Goal: Communication & Community: Answer question/provide support

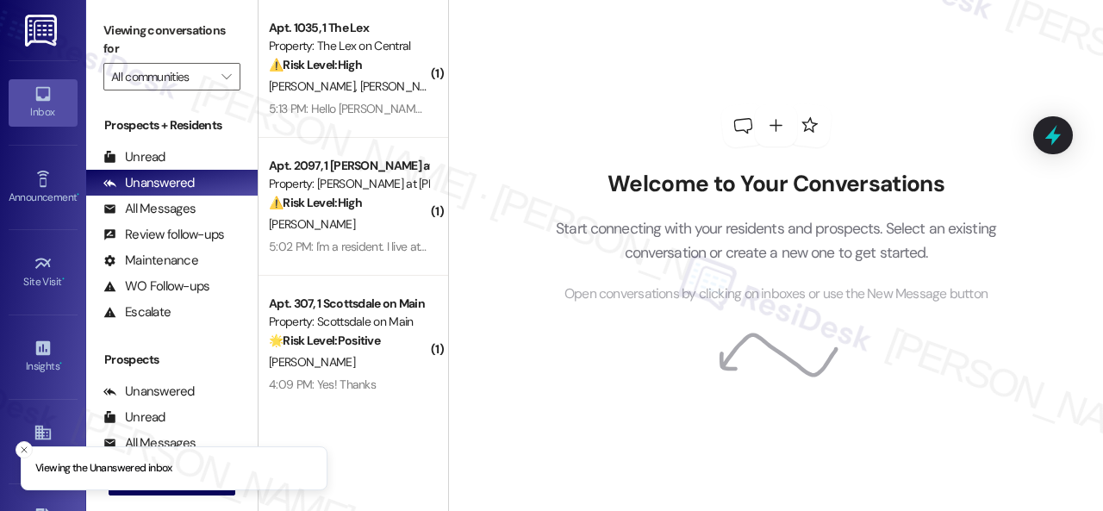
scroll to position [162, 0]
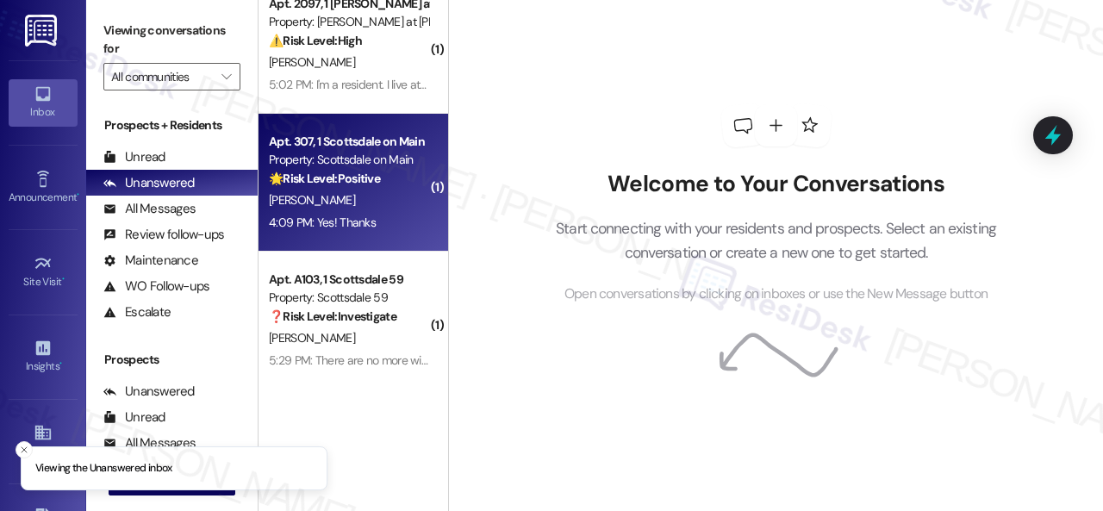
click at [393, 218] on div "4:09 PM: Yes! Thanks 4:09 PM: Yes! Thanks" at bounding box center [348, 223] width 163 height 22
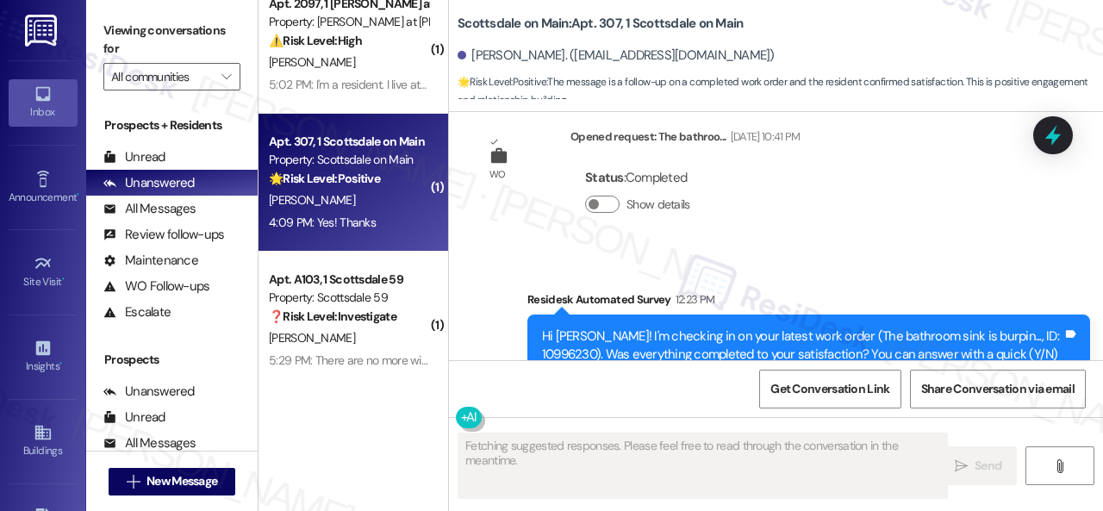
scroll to position [5636, 0]
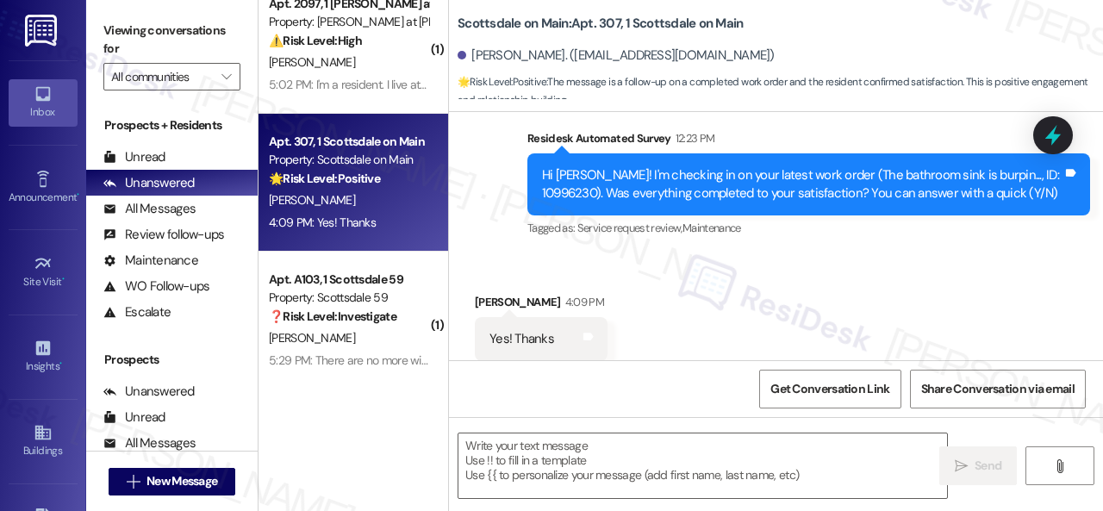
click at [505, 254] on div "Received via SMS [PERSON_NAME] 4:09 PM Yes! Thanks Tags and notes Tagged as: Po…" at bounding box center [776, 327] width 654 height 146
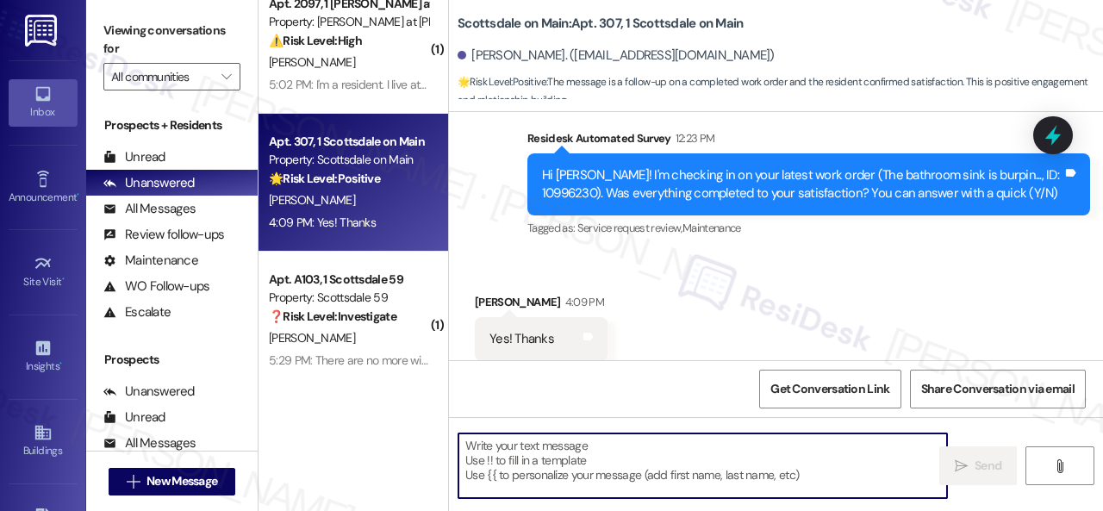
click at [610, 462] on textarea at bounding box center [702, 466] width 489 height 65
paste textarea "Glad to hear that everything is all set! If {{property}} met your expectations,…"
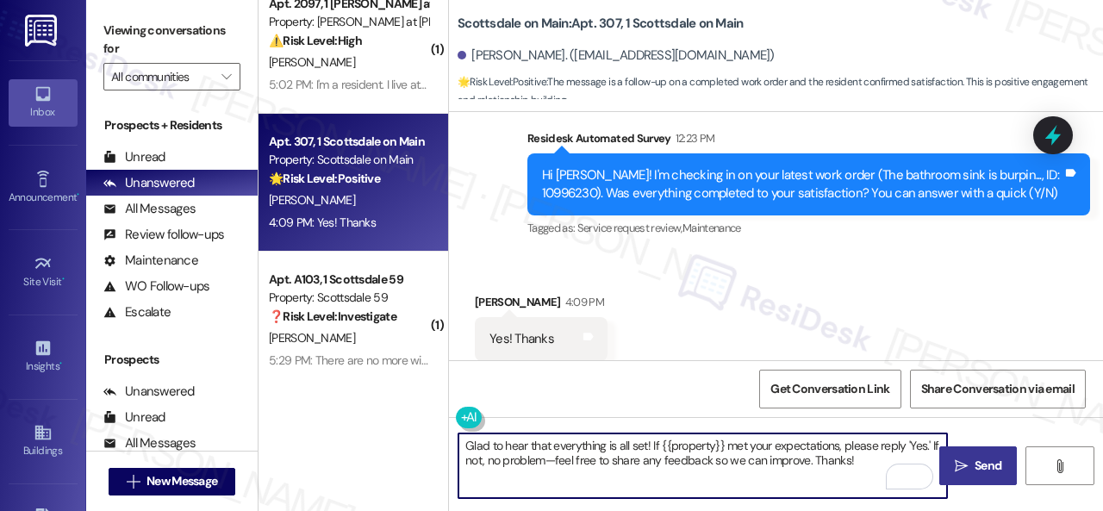
type textarea "Glad to hear that everything is all set! If {{property}} met your expectations,…"
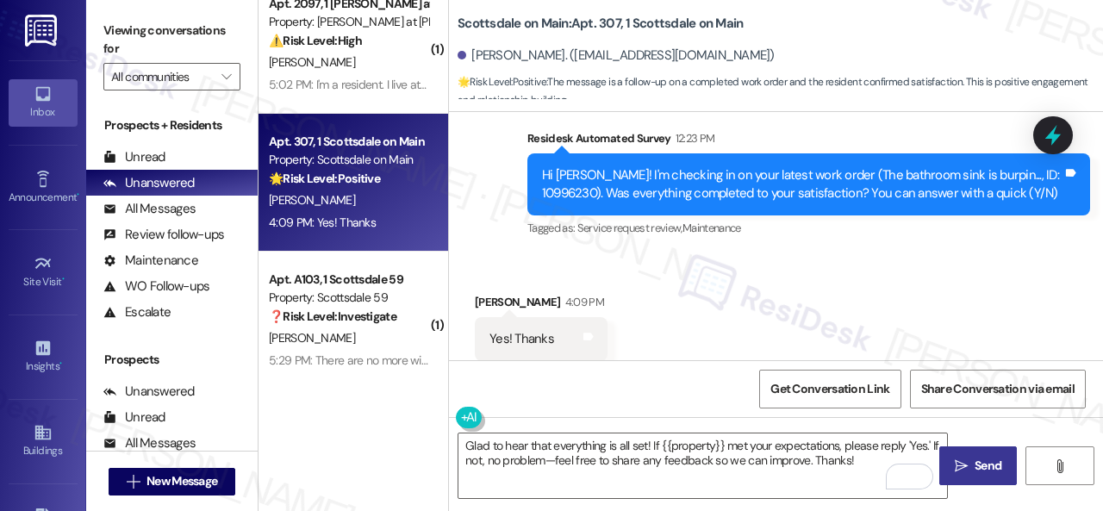
click at [999, 468] on span "Send" at bounding box center [988, 466] width 34 height 18
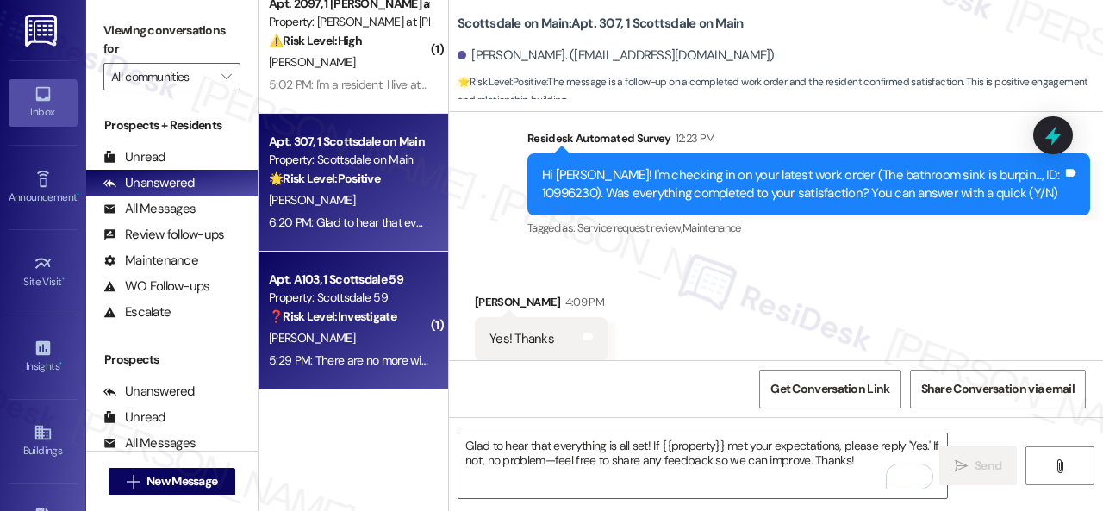
scroll to position [5, 0]
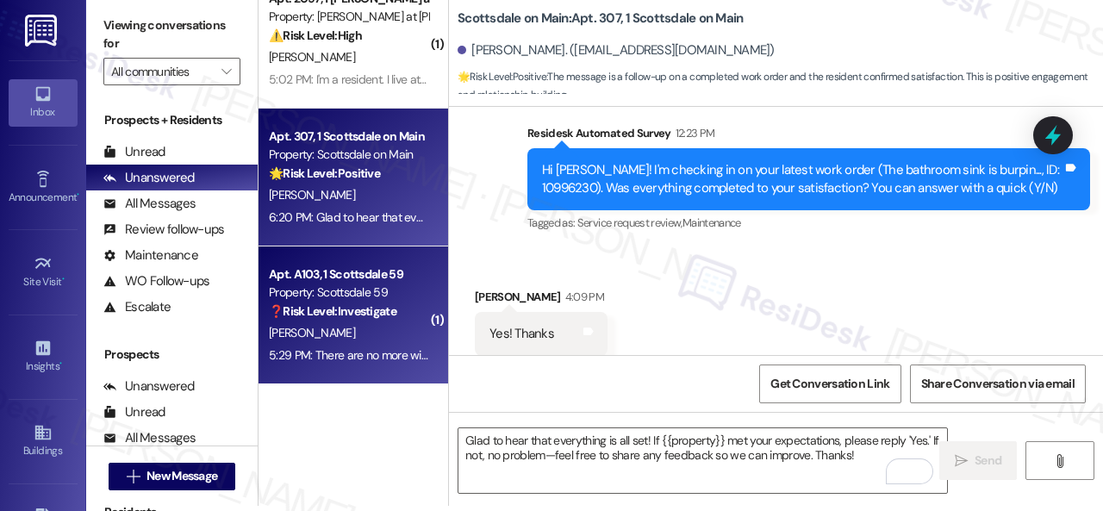
click at [345, 355] on div "5:29 PM: There are no more wipes in the gym 5:29 PM: There are no more wipes in…" at bounding box center [382, 355] width 227 height 16
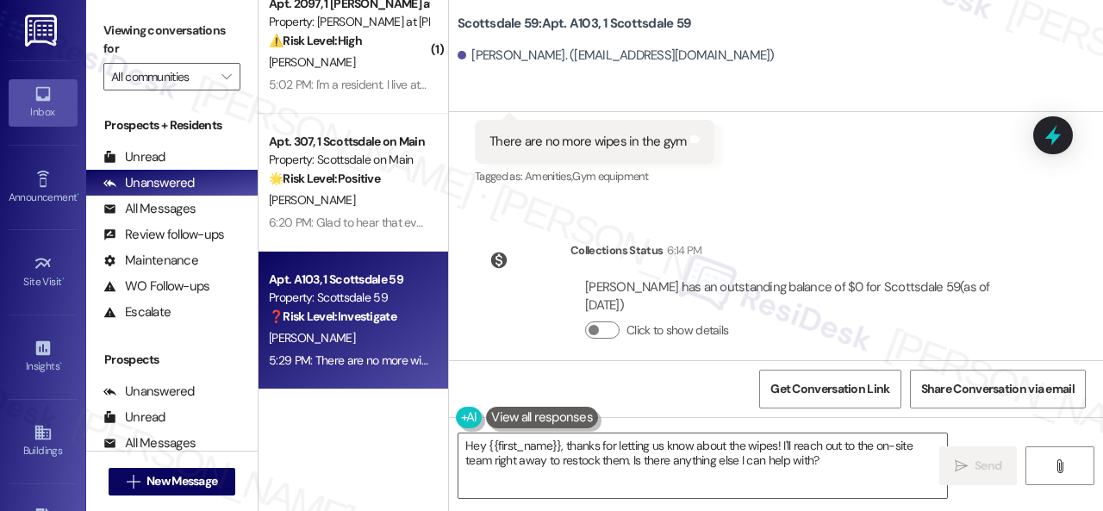
scroll to position [1727, 0]
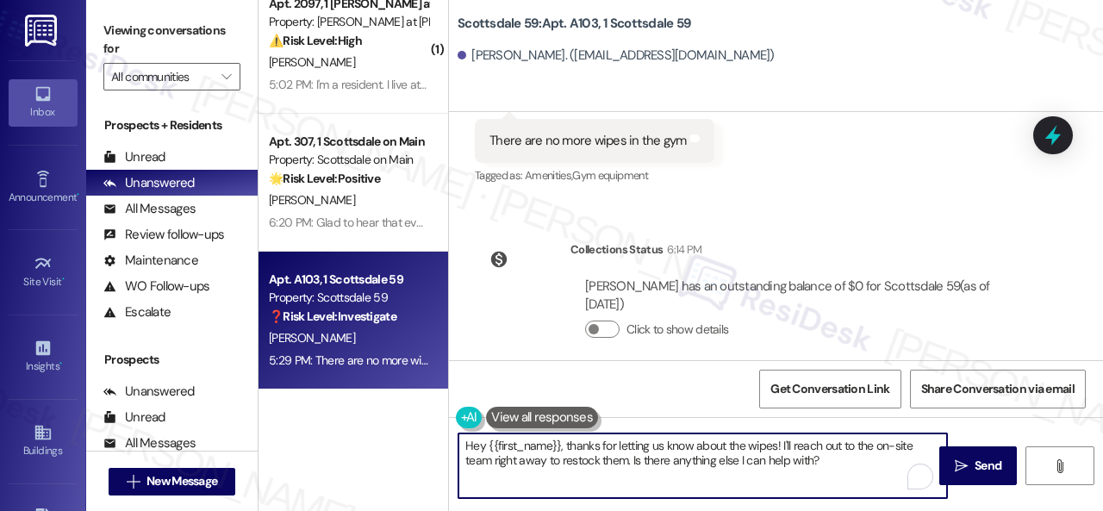
drag, startPoint x: 631, startPoint y: 464, endPoint x: 817, endPoint y: 459, distance: 186.2
click at [822, 461] on textarea "Hey {{first_name}}, thanks for letting us know about the wipes! I'll reach out …" at bounding box center [702, 466] width 489 height 65
drag, startPoint x: 561, startPoint y: 460, endPoint x: 704, endPoint y: 461, distance: 143.1
click at [704, 461] on textarea "Hey {{first_name}}, thanks for letting us know about the wipes! I'll reach out …" at bounding box center [702, 466] width 489 height 65
type textarea "Hey {{first_name}}, thanks for letting us know about the wipes! I'll reach out …"
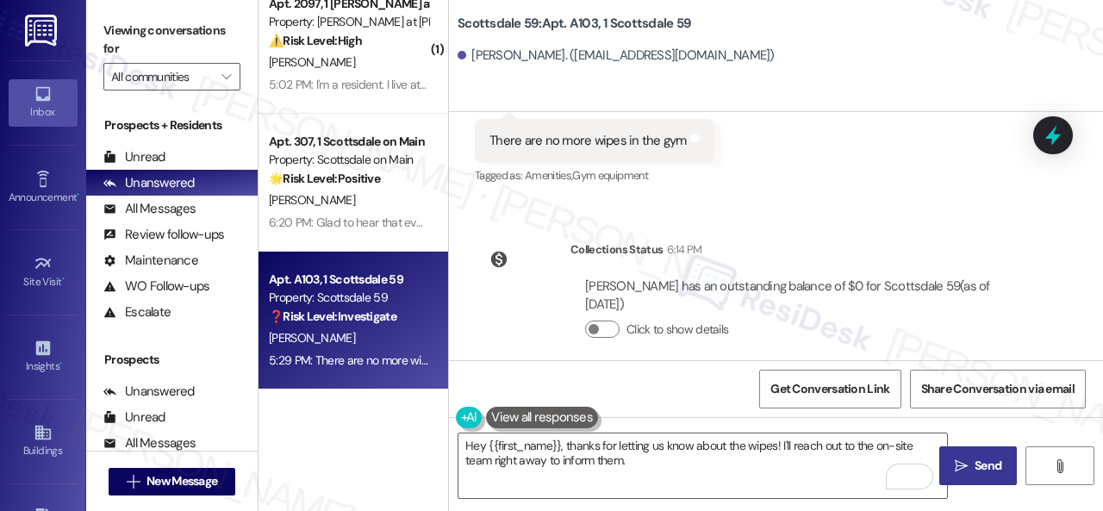
click at [971, 471] on span "Send" at bounding box center [988, 466] width 34 height 18
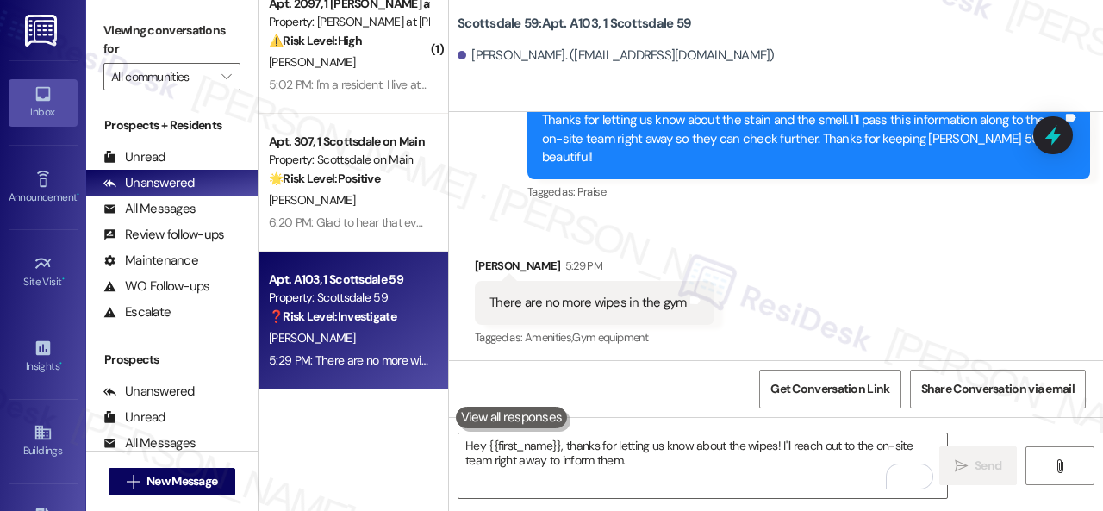
scroll to position [1550, 0]
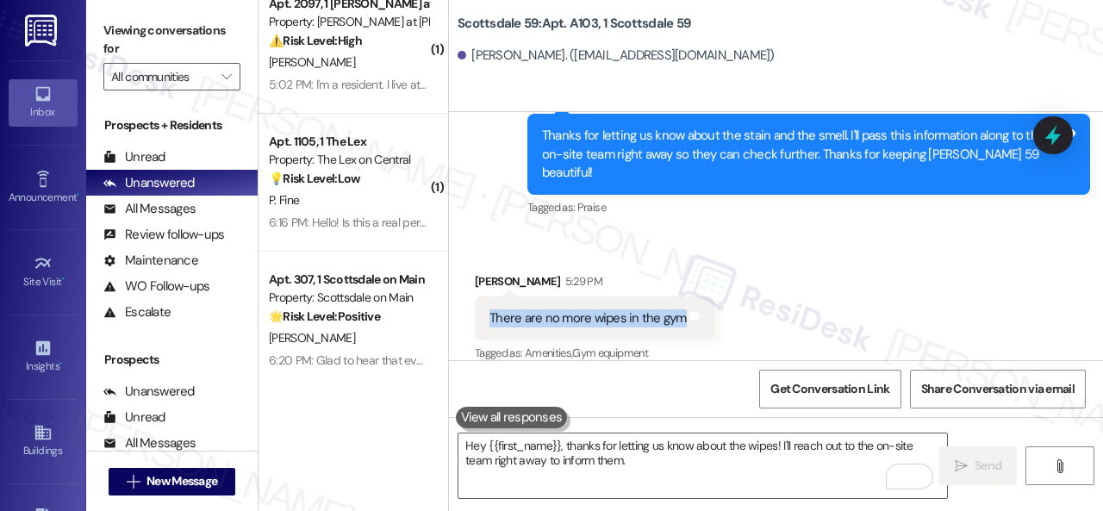
drag, startPoint x: 488, startPoint y: 296, endPoint x: 680, endPoint y: 303, distance: 192.3
click at [680, 309] on div "There are no more wipes in the gym" at bounding box center [588, 318] width 201 height 18
copy div "There are no more wipes in the gym"
click at [889, 236] on div "Received via SMS Cameron Zatz-Krecker 5:29 PM There are no more wipes in the gy…" at bounding box center [776, 307] width 654 height 146
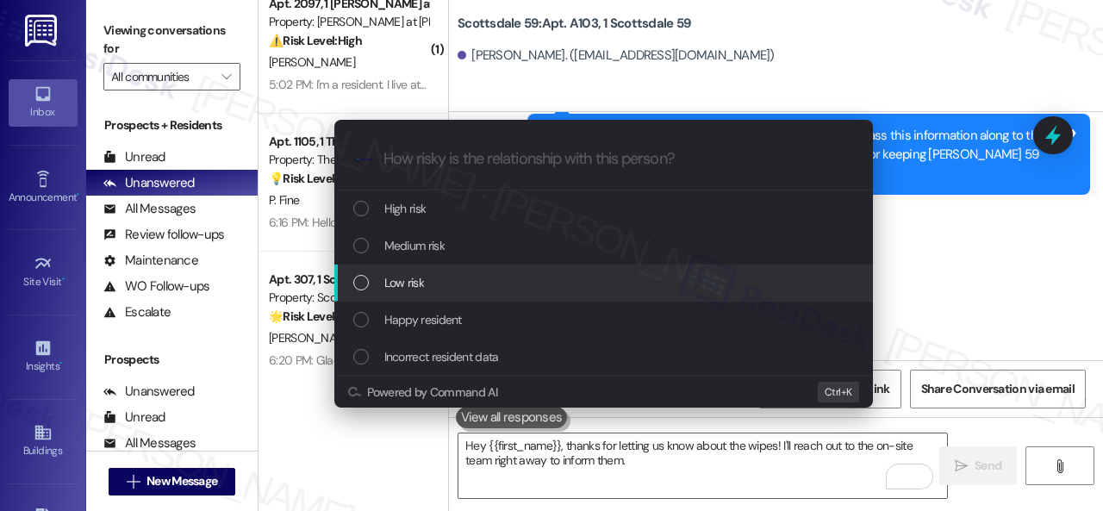
click at [393, 280] on span "Low risk" at bounding box center [404, 282] width 40 height 19
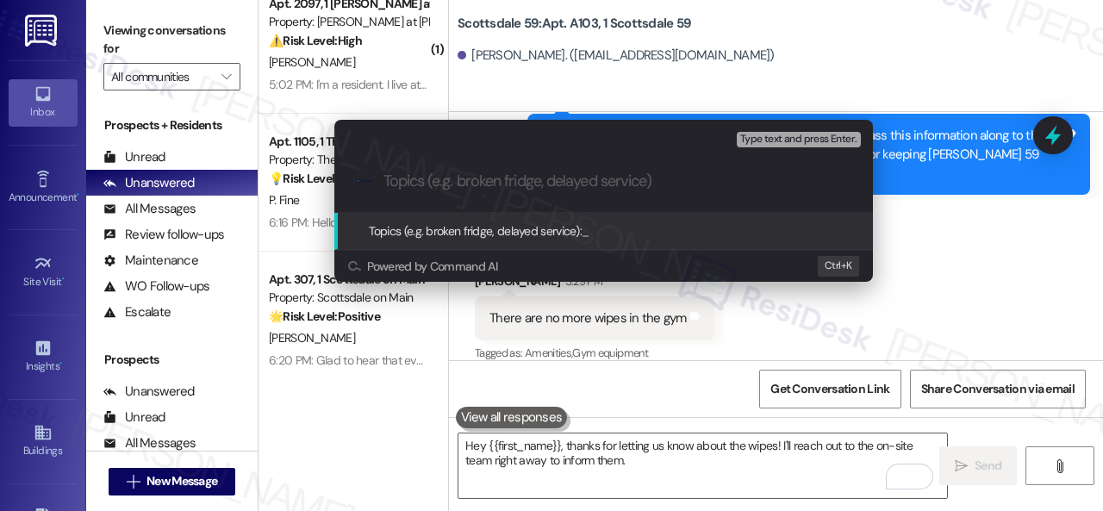
paste input "There are no more wipes in the gym"
type input "There are no more wipes in the gym."
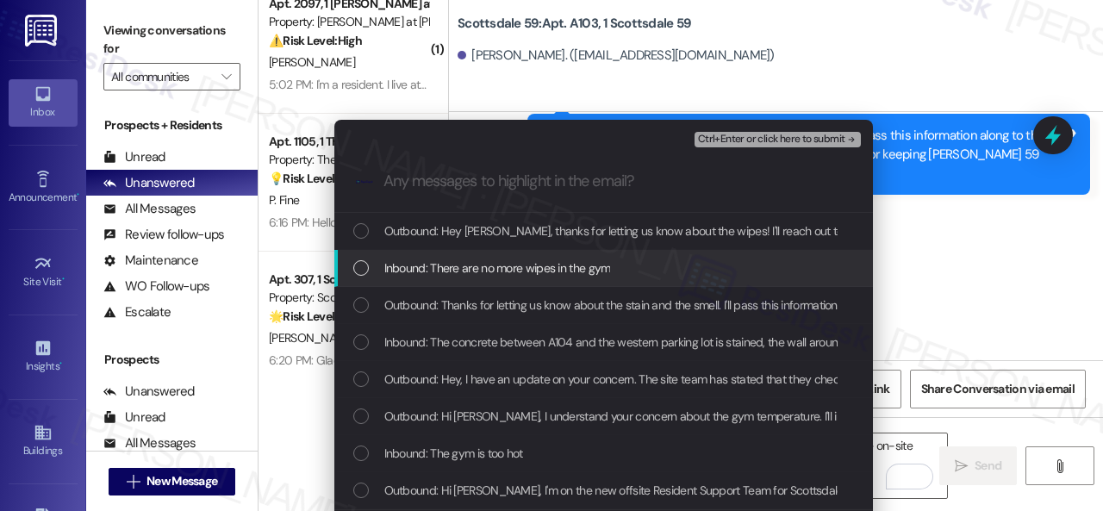
drag, startPoint x: 500, startPoint y: 271, endPoint x: 520, endPoint y: 268, distance: 20.1
click at [500, 272] on span "Inbound: There are no more wipes in the gym" at bounding box center [497, 268] width 227 height 19
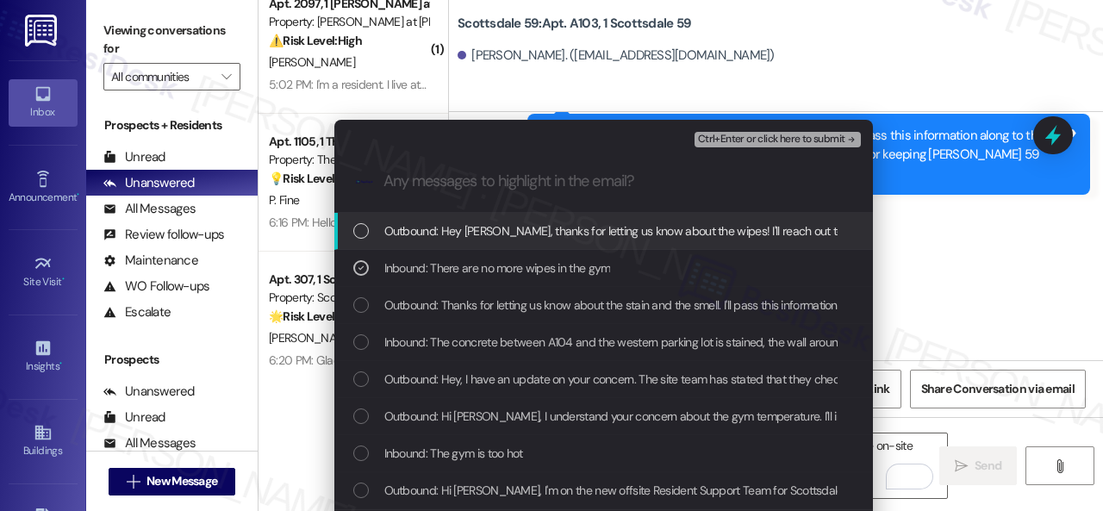
click at [739, 141] on span "Ctrl+Enter or click here to submit" at bounding box center [771, 140] width 147 height 12
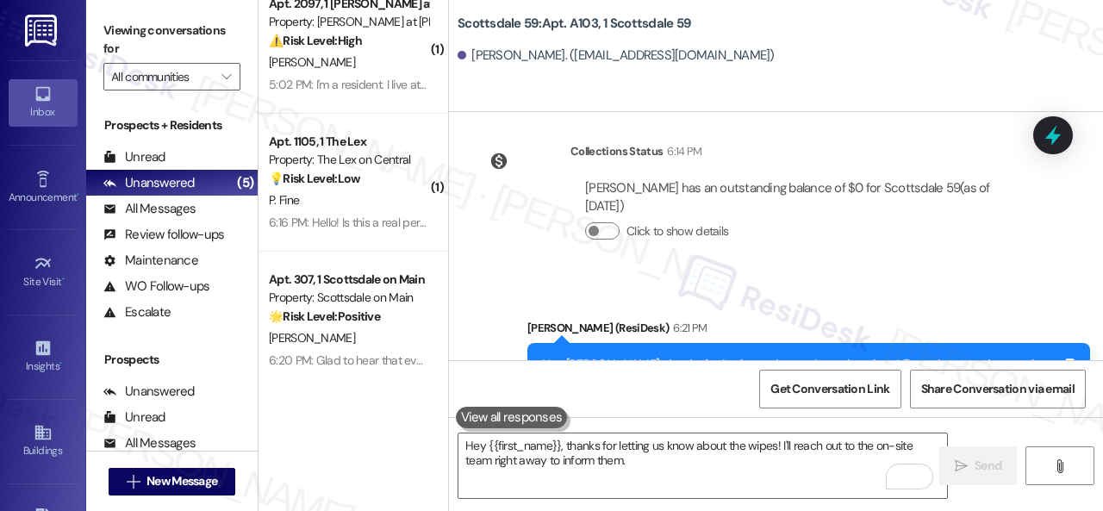
scroll to position [1891, 0]
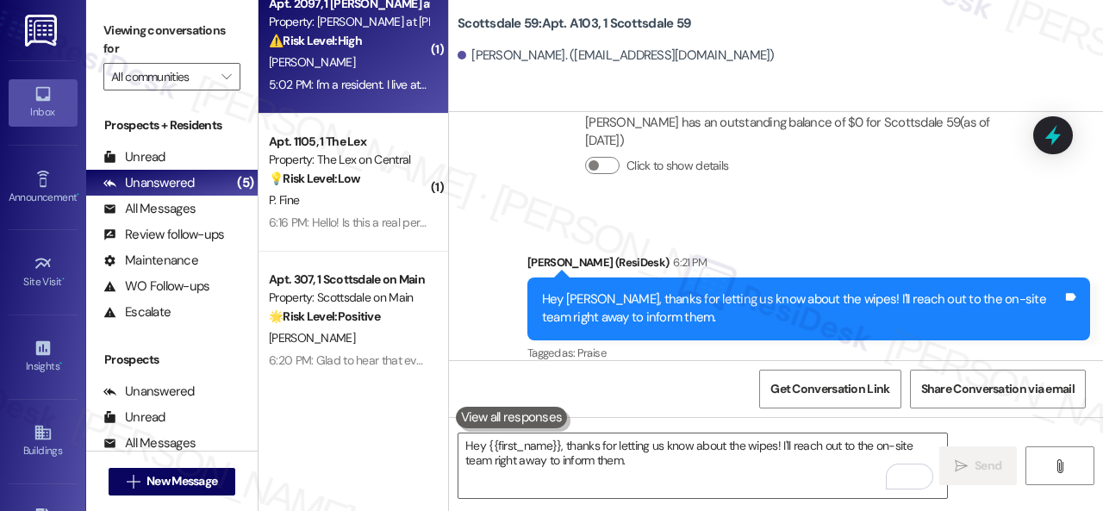
click at [374, 72] on div "A. Devine" at bounding box center [348, 63] width 163 height 22
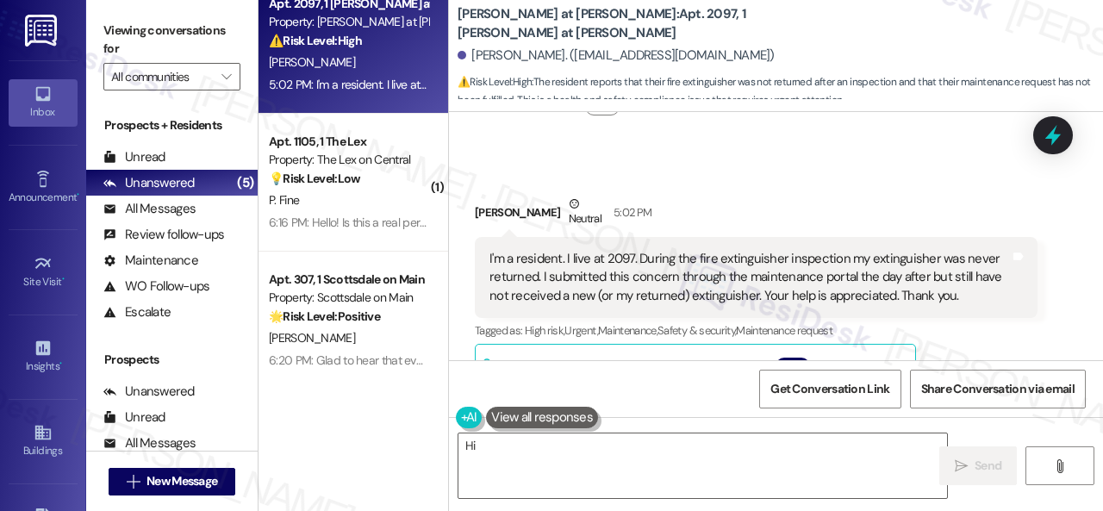
scroll to position [494, 0]
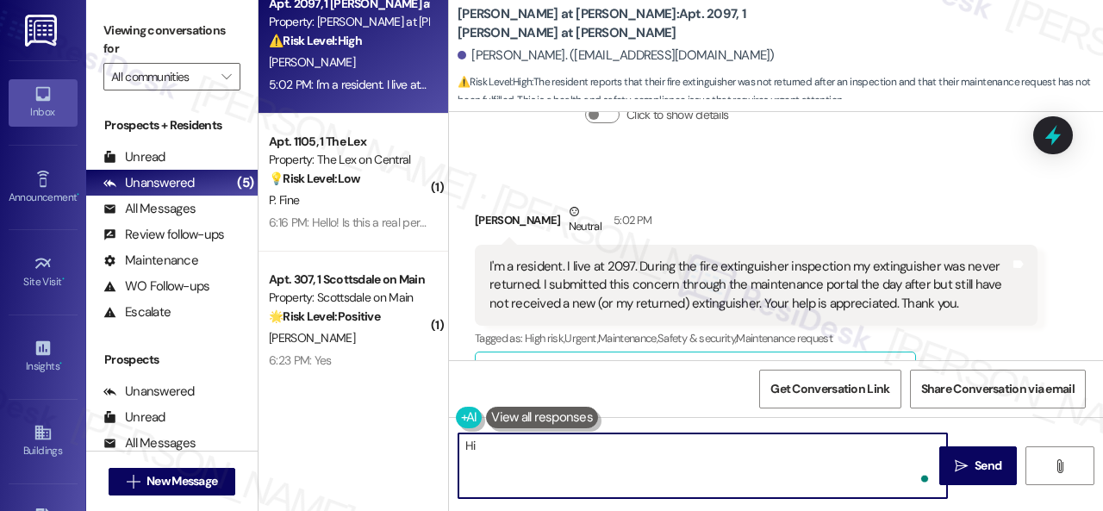
drag, startPoint x: 726, startPoint y: 444, endPoint x: 755, endPoint y: 444, distance: 29.3
click at [755, 444] on textarea "Hi {{first_name}}, I understand your fire extinguisher wasn't returned after th…" at bounding box center [702, 466] width 489 height 65
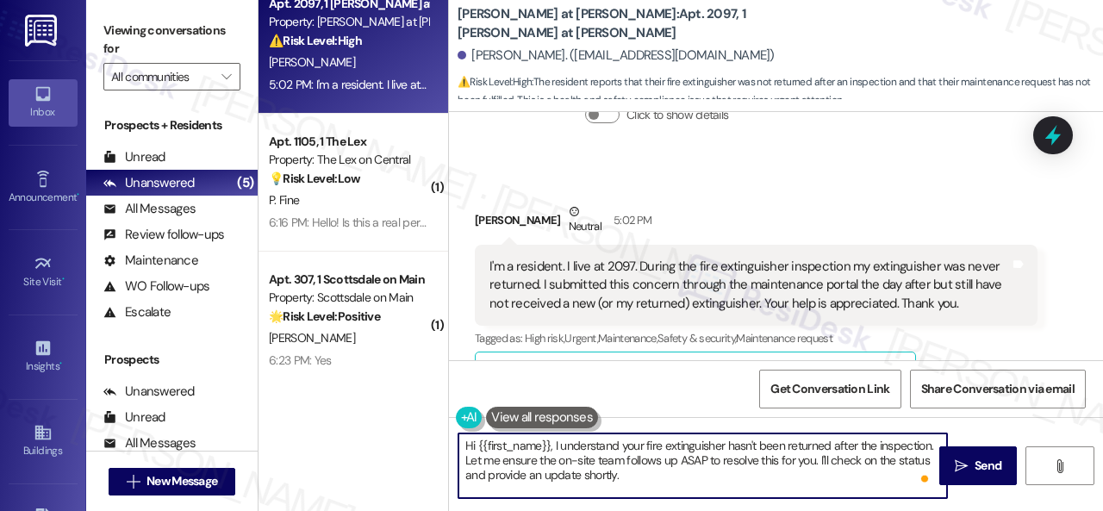
click at [833, 448] on textarea "Hi {{first_name}}, I understand your fire extinguisher hasn't been returned aft…" at bounding box center [702, 466] width 489 height 65
drag, startPoint x: 878, startPoint y: 462, endPoint x: 524, endPoint y: 455, distance: 354.3
click at [524, 455] on textarea "Hi {{first_name}}, I understand your fire extinguisher hasn't been returned yet…" at bounding box center [702, 466] width 489 height 65
drag, startPoint x: 751, startPoint y: 464, endPoint x: 814, endPoint y: 463, distance: 62.9
click at [814, 463] on textarea "Hi {{first_name}}, I understand your fire extinguisher hasn't been returned yet…" at bounding box center [702, 466] width 489 height 65
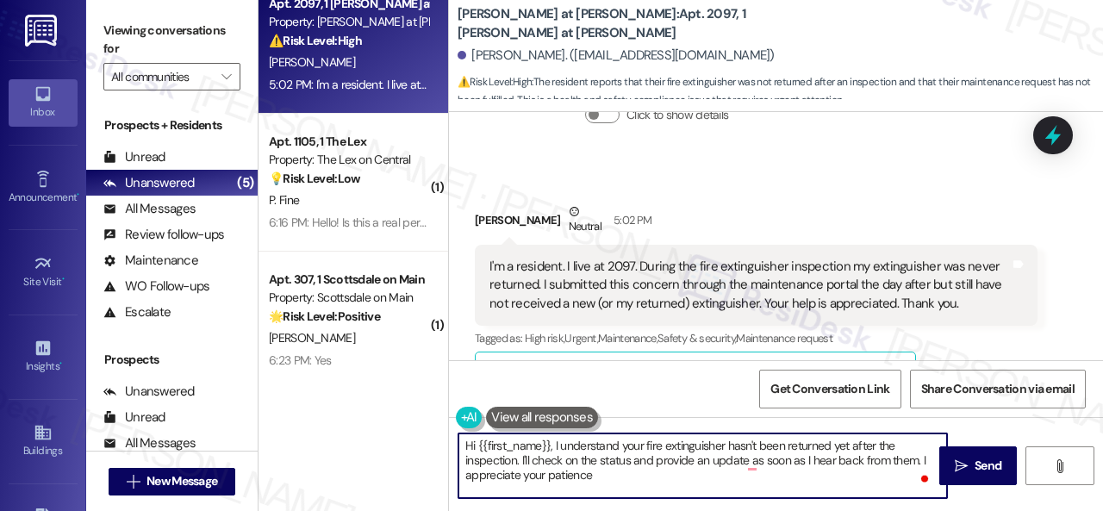
type textarea "Hi {{first_name}}, I understand your fire extinguisher hasn't been returned yet…"
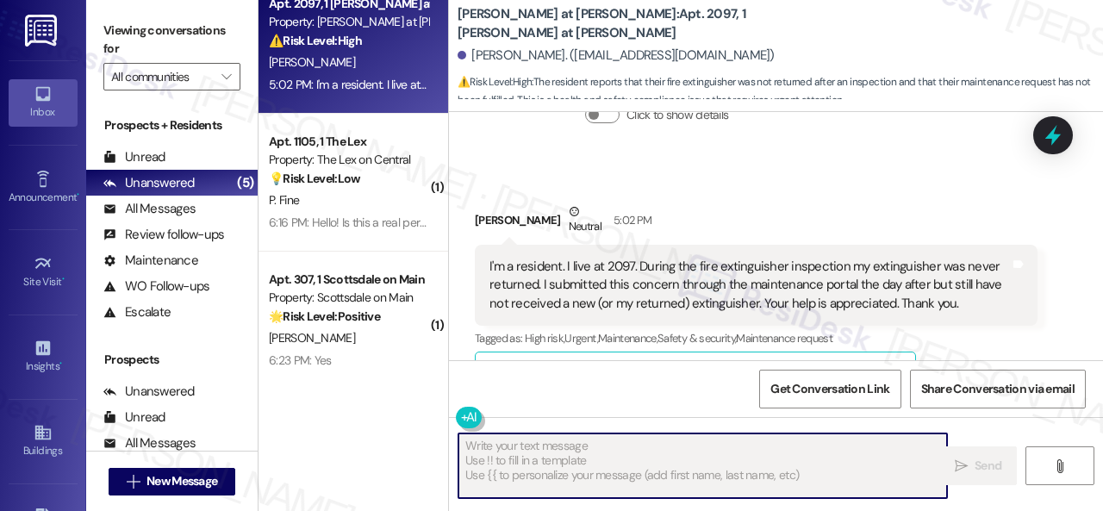
scroll to position [752, 0]
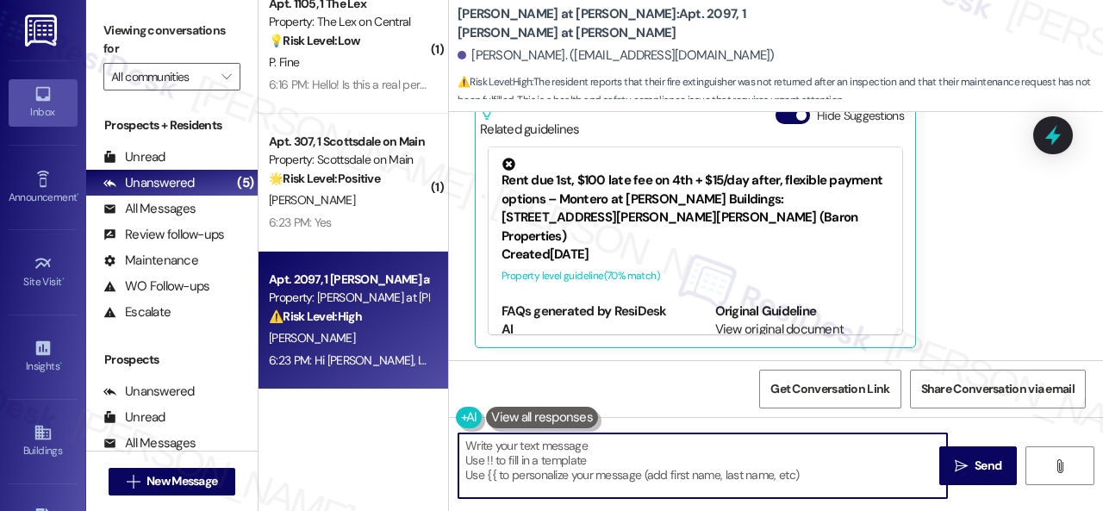
click at [1031, 203] on div "Received via SMS Ansley Devine Neutral 5:02 PM I'm a resident. I live at 2097. …" at bounding box center [756, 146] width 589 height 430
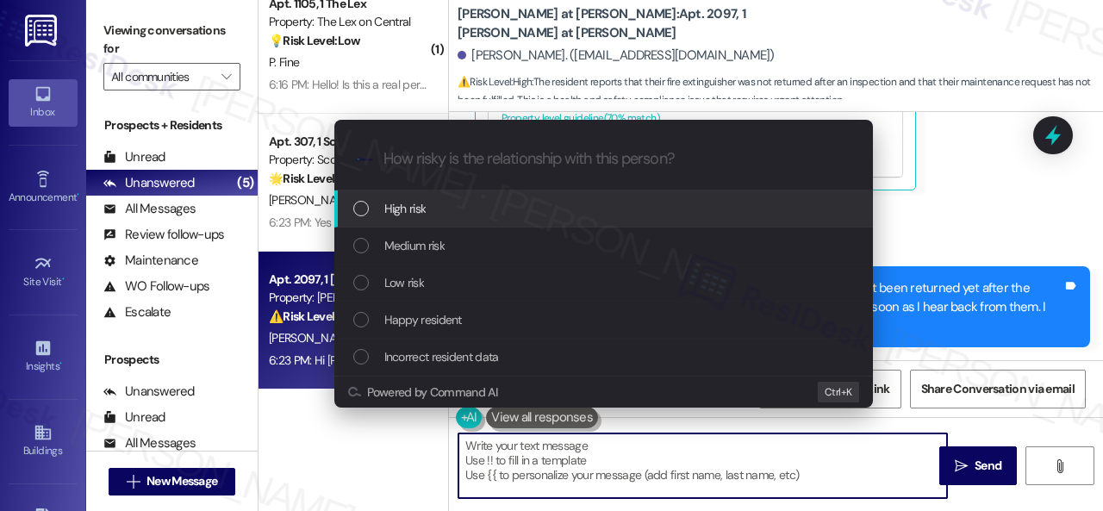
click at [402, 247] on span "Medium risk" at bounding box center [414, 245] width 60 height 19
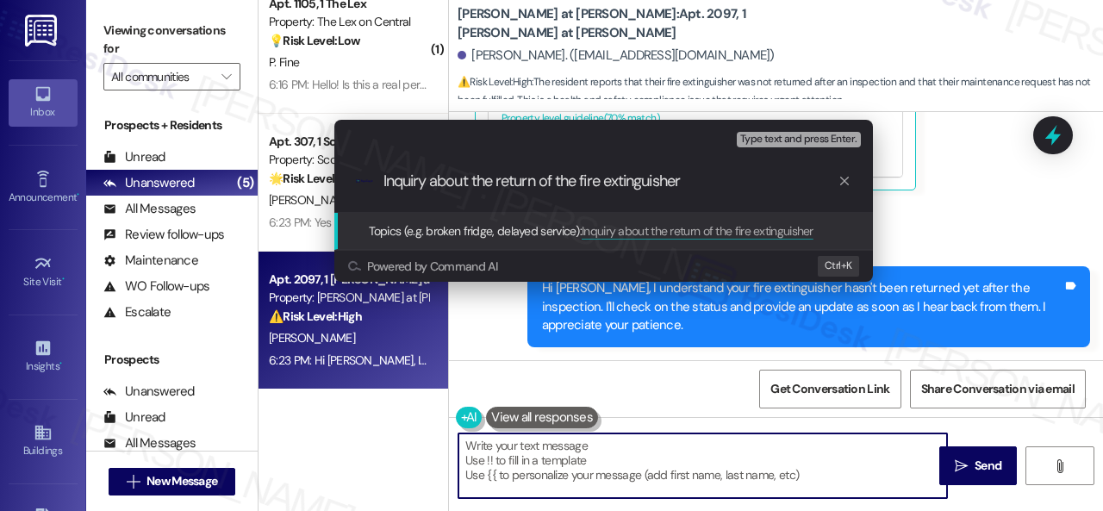
type input "Inquiry about the return of the fire extinguisher."
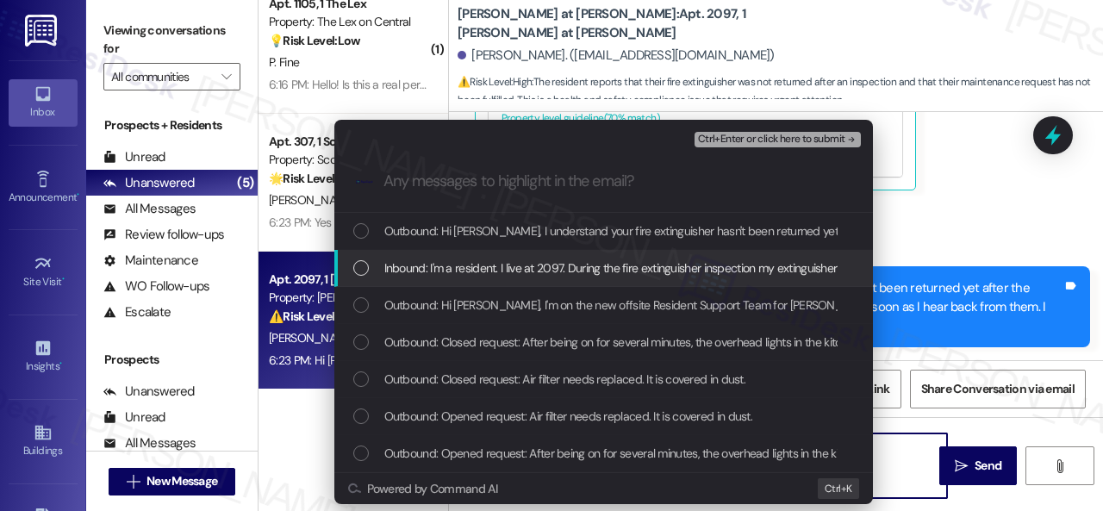
click at [421, 268] on span "Inbound: I'm a resident. I live at 2097. During the fire extinguisher inspectio…" at bounding box center [1086, 268] width 1404 height 19
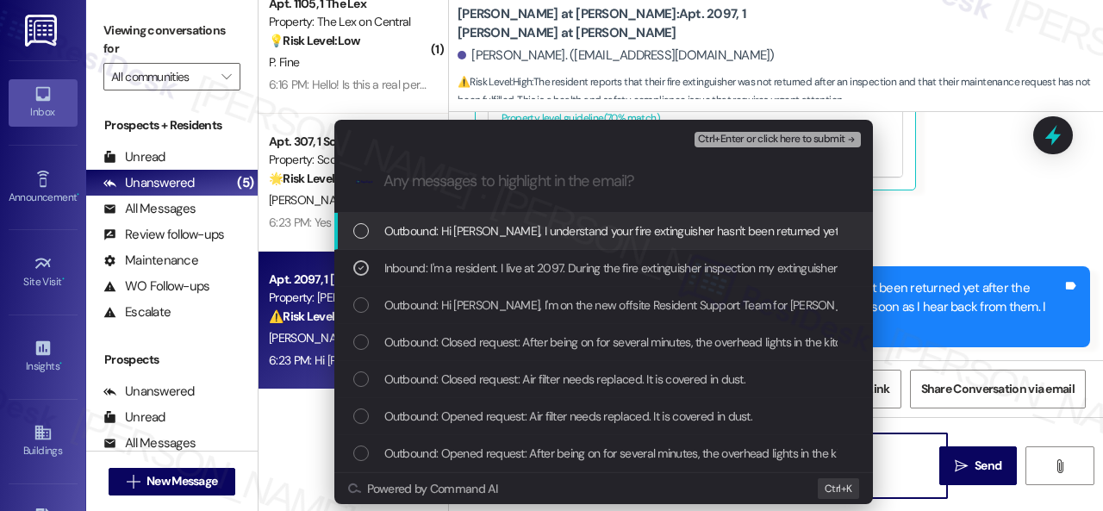
click at [761, 134] on span "Ctrl+Enter or click here to submit" at bounding box center [771, 140] width 147 height 12
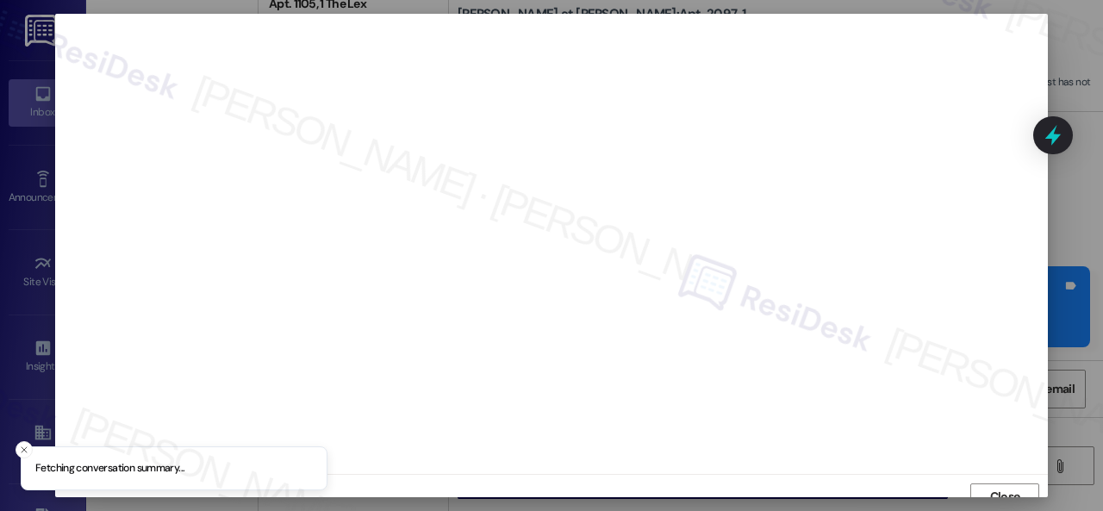
scroll to position [13, 0]
click at [992, 487] on span "Close" at bounding box center [1005, 484] width 30 height 18
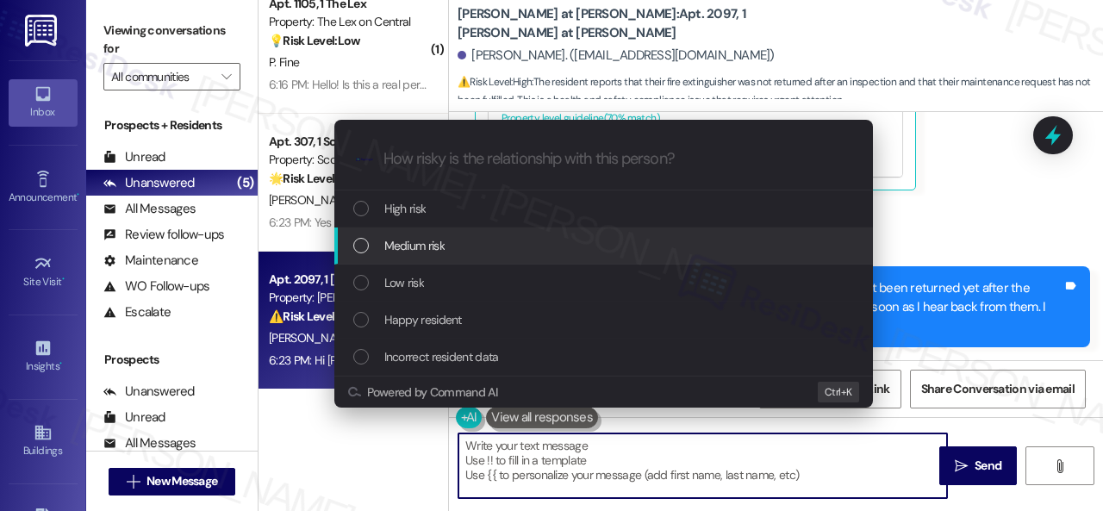
click at [404, 253] on span "Medium risk" at bounding box center [414, 245] width 60 height 19
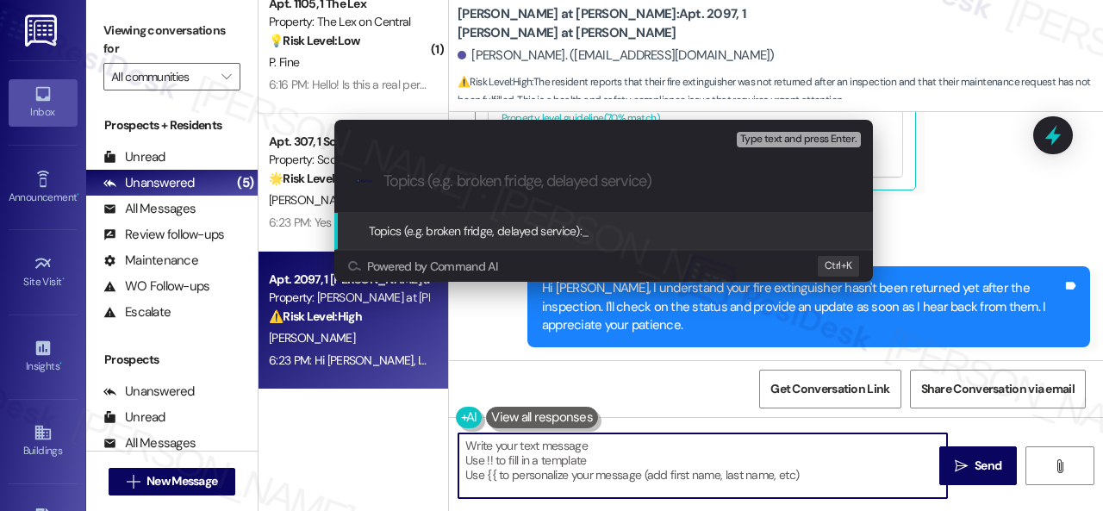
paste input "Inquiry about the return of the fire extinguisher."
type input "Inquiry about the return of the fire extinguisher."
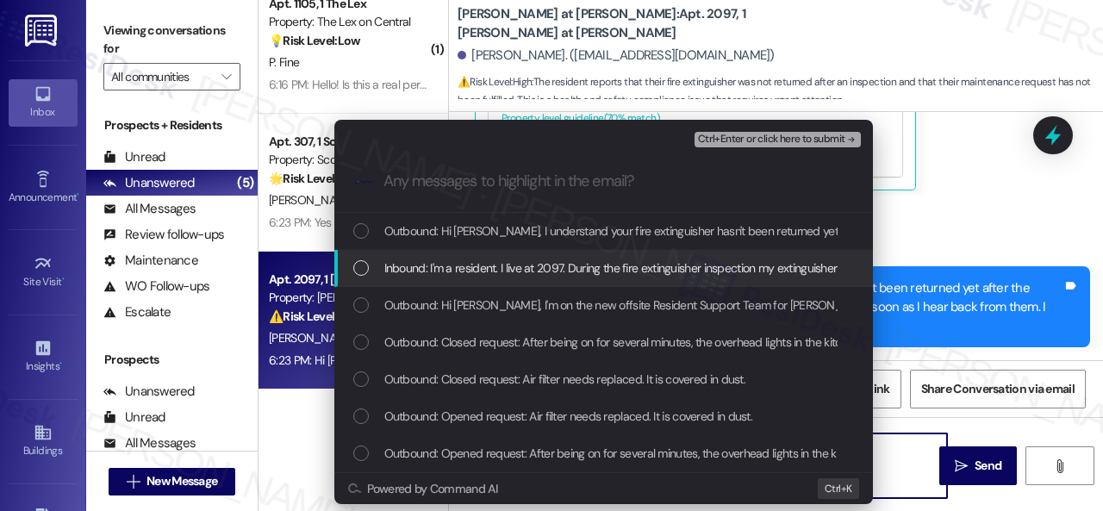
click at [442, 261] on span "Inbound: I'm a resident. I live at 2097. During the fire extinguisher inspectio…" at bounding box center [1086, 268] width 1404 height 19
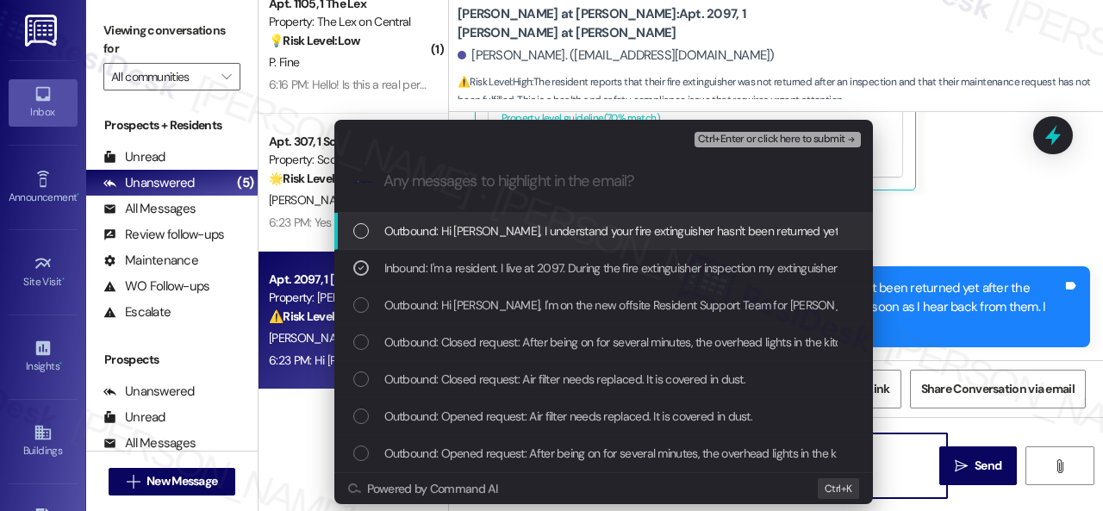
click at [733, 140] on span "Ctrl+Enter or click here to submit" at bounding box center [771, 140] width 147 height 12
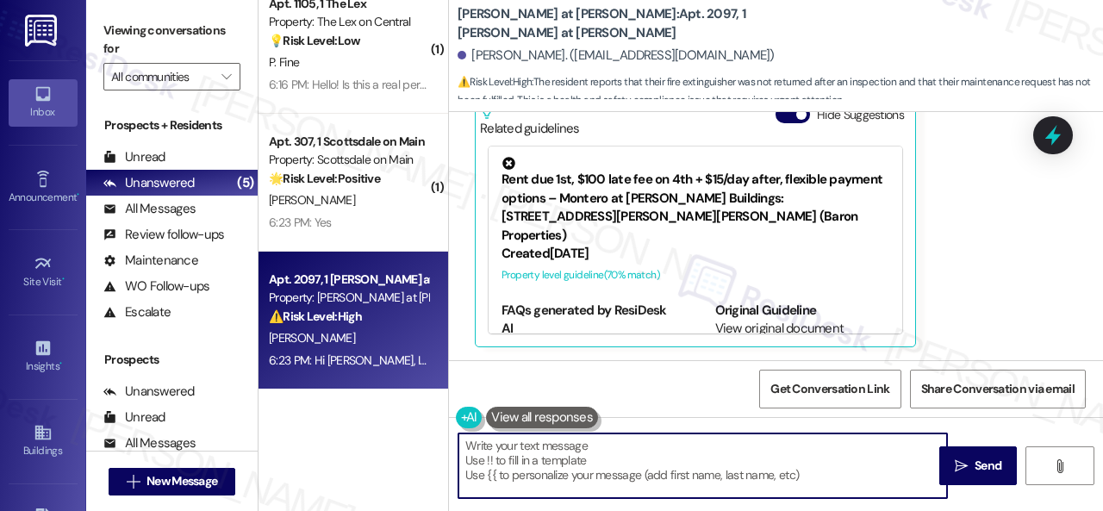
scroll to position [770, 0]
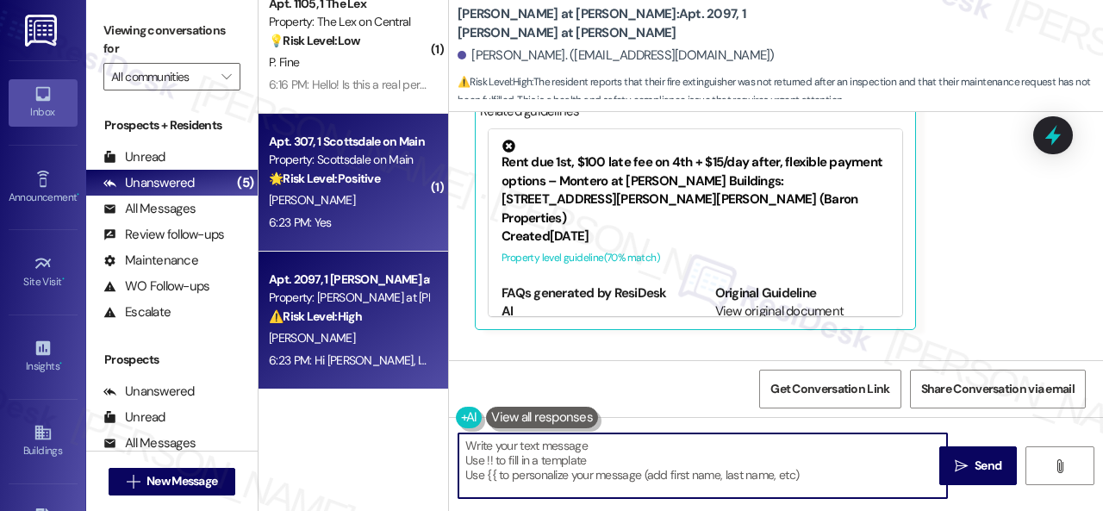
click at [378, 206] on div "[PERSON_NAME]" at bounding box center [348, 201] width 163 height 22
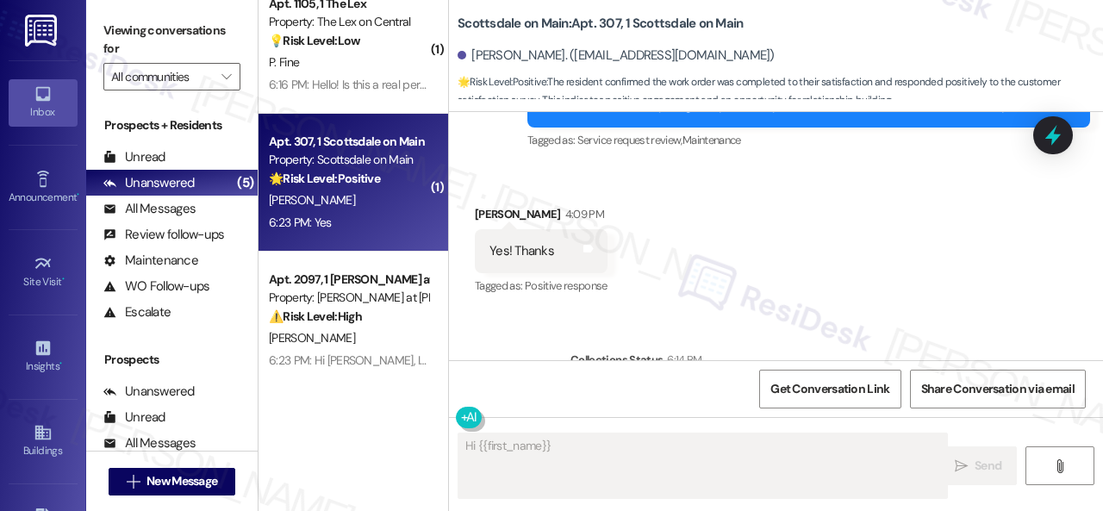
scroll to position [6122, 0]
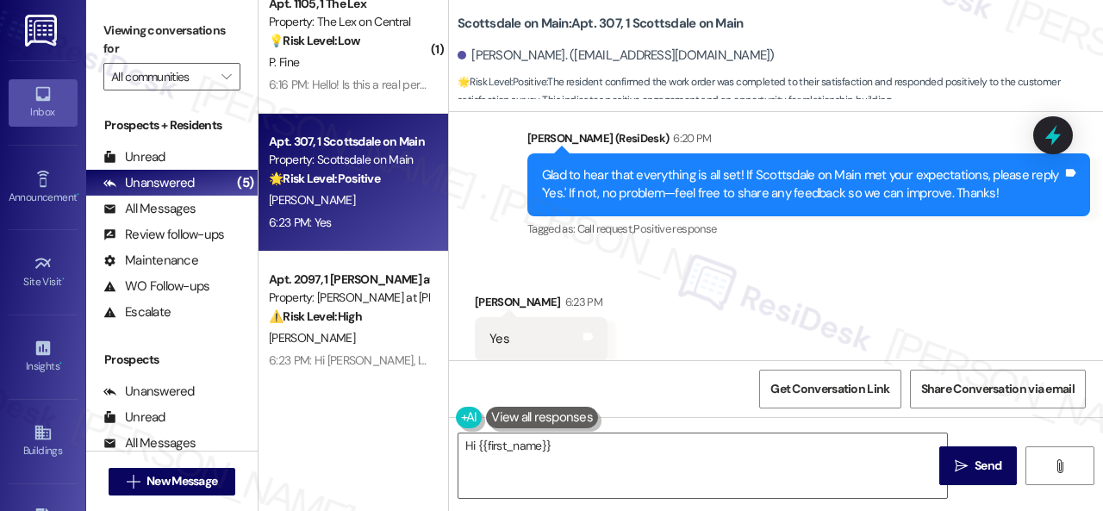
click at [500, 184] on div "Sent via SMS Sarah (ResiDesk) 6:20 PM Glad to hear that everything is all set! …" at bounding box center [776, 172] width 654 height 164
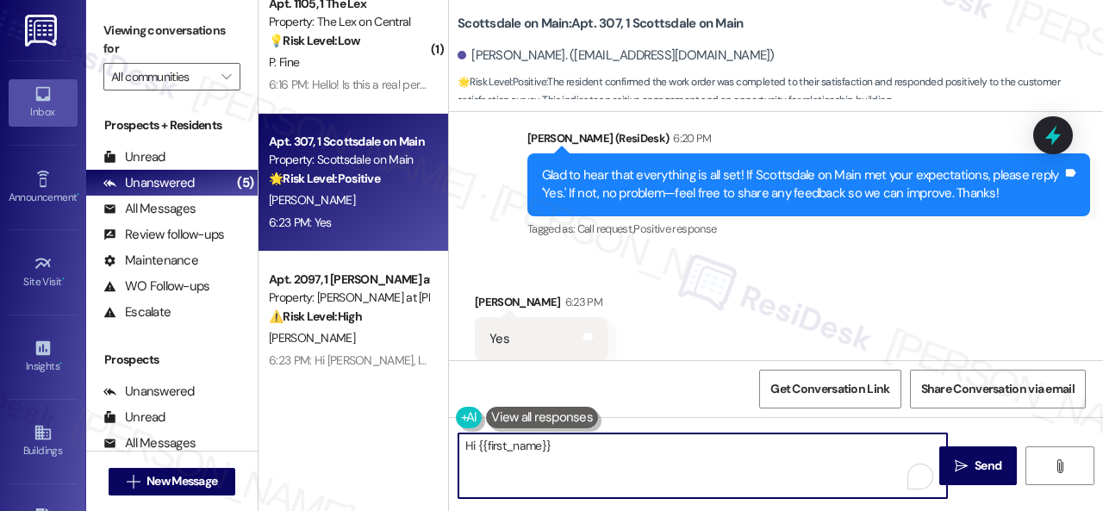
click at [415, 399] on div "( 1 ) Apt. 1035, 1 The Lex Property: The Lex on Central ⚠️ Risk Level: High The…" at bounding box center [681, 255] width 845 height 511
paste textarea "I'm glad you are satisfied with your home. Have you written a review for us bef…"
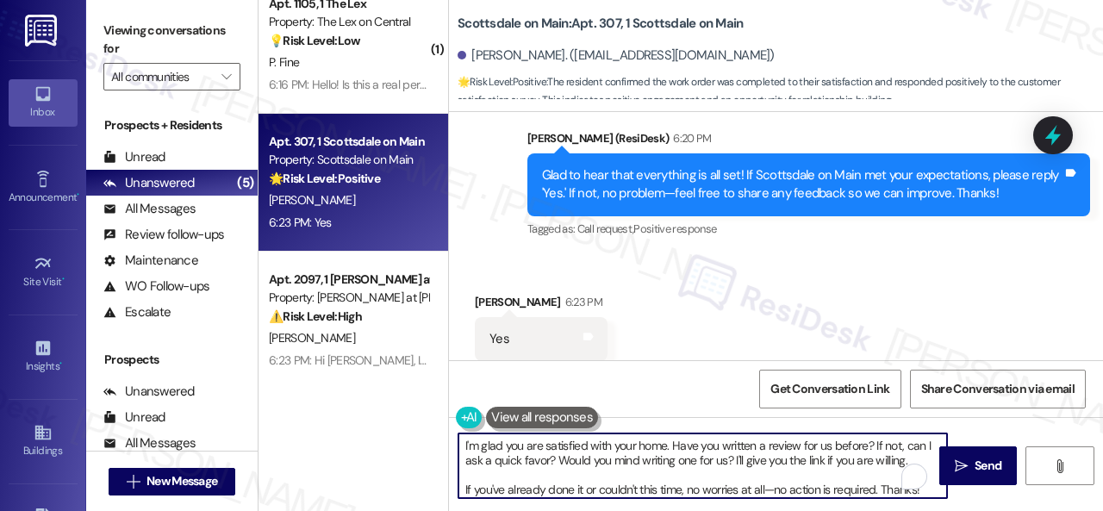
scroll to position [0, 0]
type textarea "I'm glad you are satisfied with your home. Have you written a review for us bef…"
click at [984, 471] on span "Send" at bounding box center [988, 466] width 27 height 18
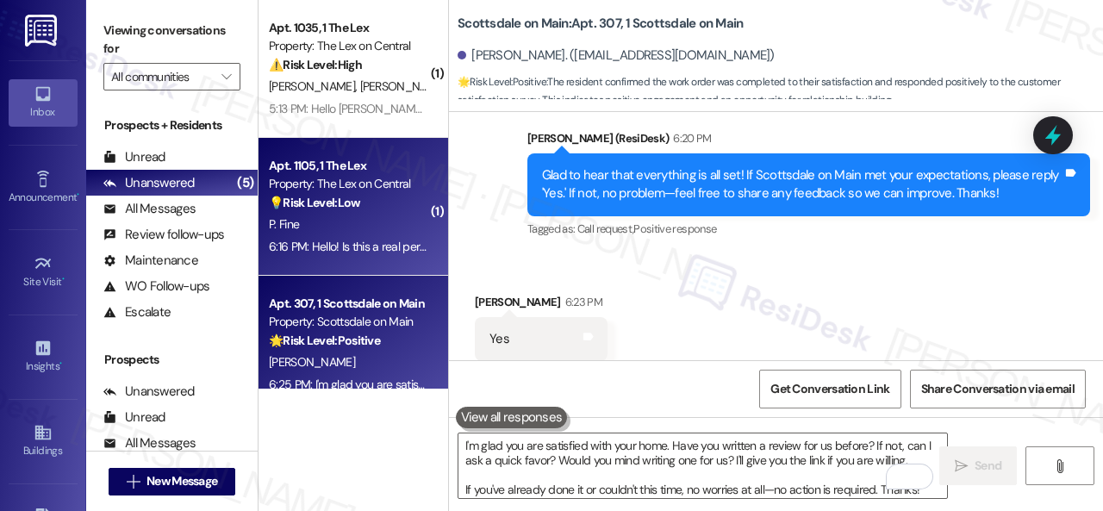
click at [381, 216] on div "P. Fine" at bounding box center [348, 225] width 163 height 22
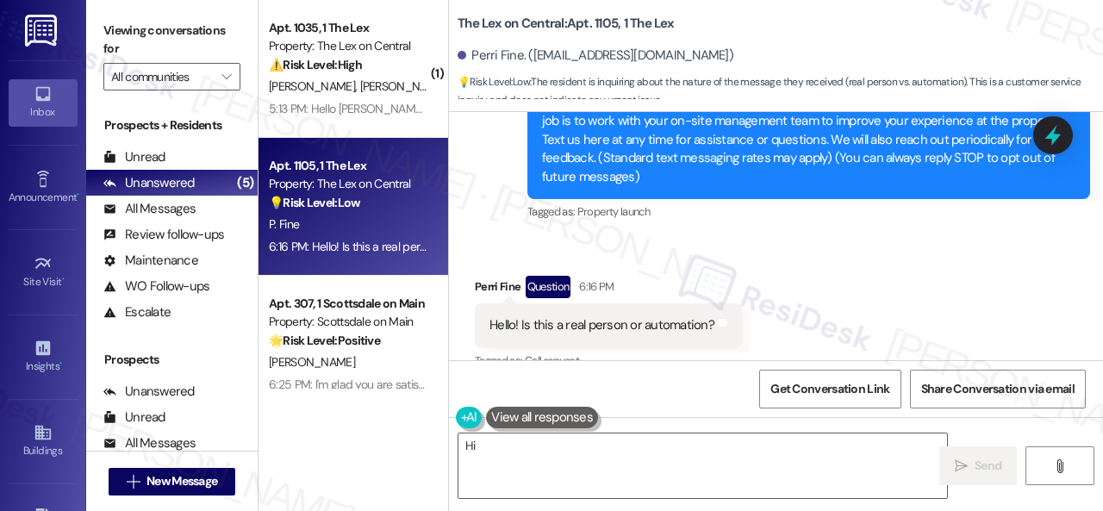
scroll to position [236, 0]
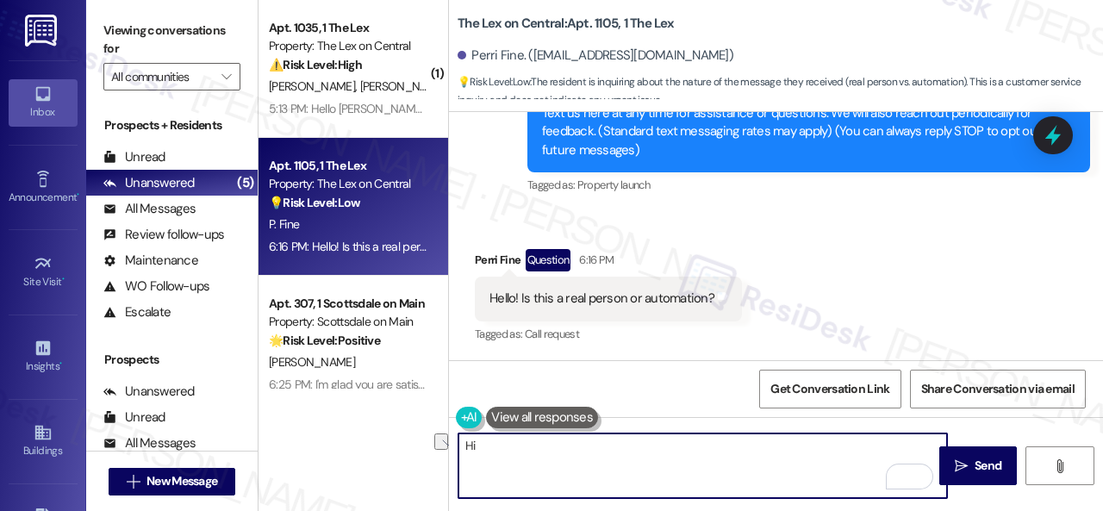
drag, startPoint x: 637, startPoint y: 444, endPoint x: 696, endPoint y: 445, distance: 59.5
click at [696, 445] on textarea "Hi {{first_name}}! I'm a real person here to help. Welcome to the community! Ho…" at bounding box center [702, 466] width 489 height 65
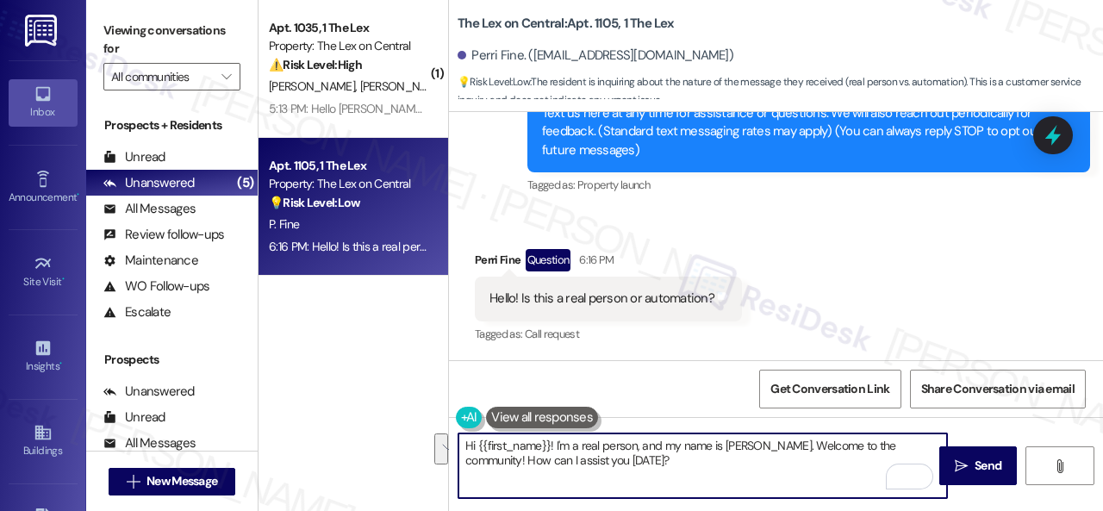
drag, startPoint x: 760, startPoint y: 450, endPoint x: 767, endPoint y: 473, distance: 24.3
click at [767, 473] on textarea "Hi {{first_name}}! I'm a real person, and my name is Sarah. Welcome to the comm…" at bounding box center [702, 466] width 489 height 65
paste textarea "I'm part of {{property}}'s Resident Support Offsite Team, working closely with …"
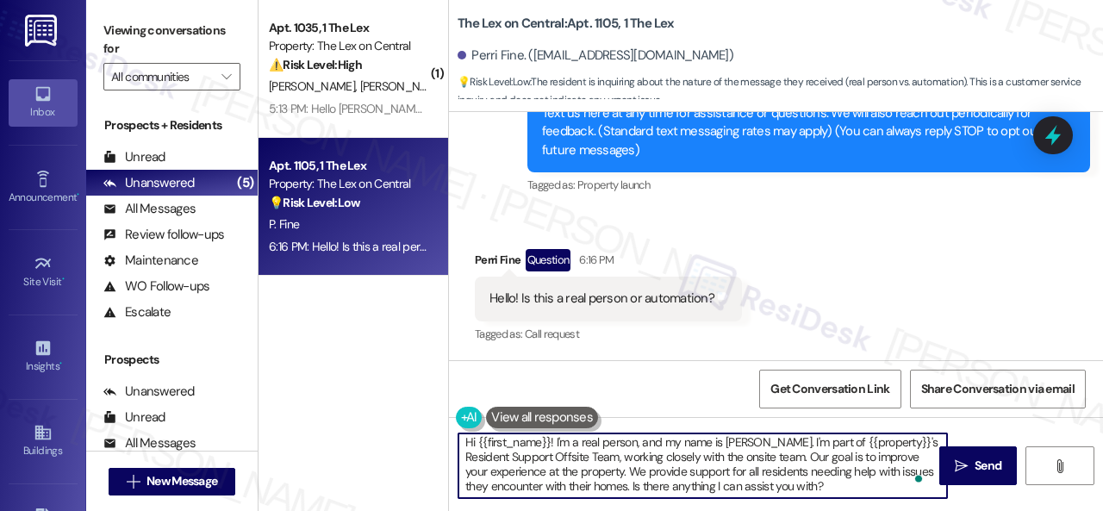
scroll to position [0, 0]
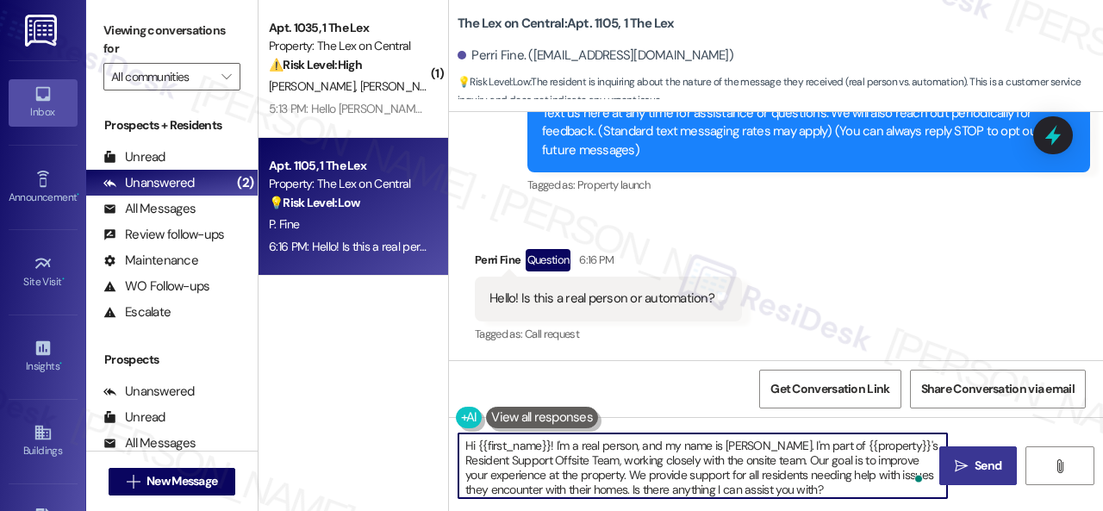
type textarea "Hi {{first_name}}! I'm a real person, and my name is Sarah. I'm part of {{prope…"
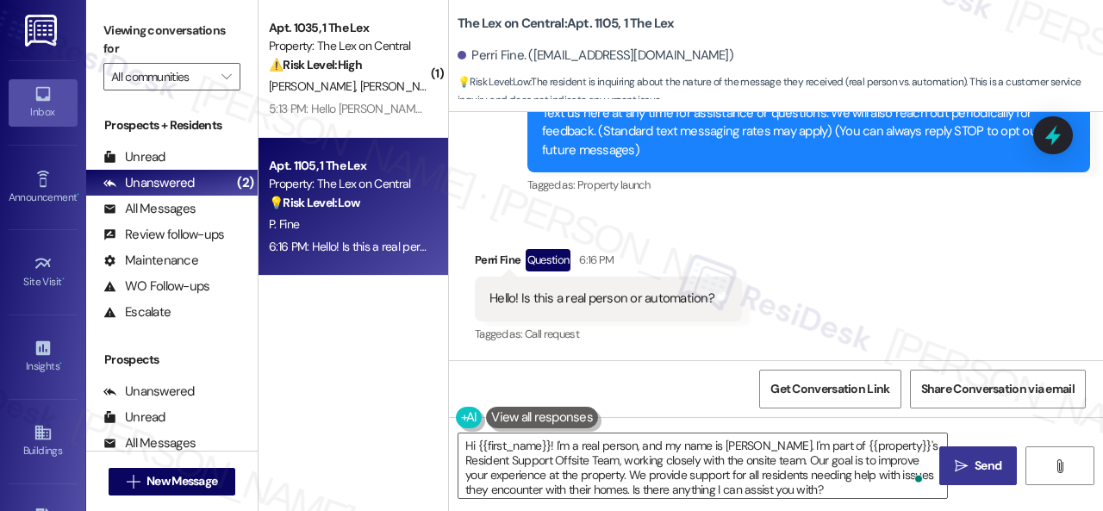
click at [975, 474] on span "Send" at bounding box center [988, 466] width 27 height 18
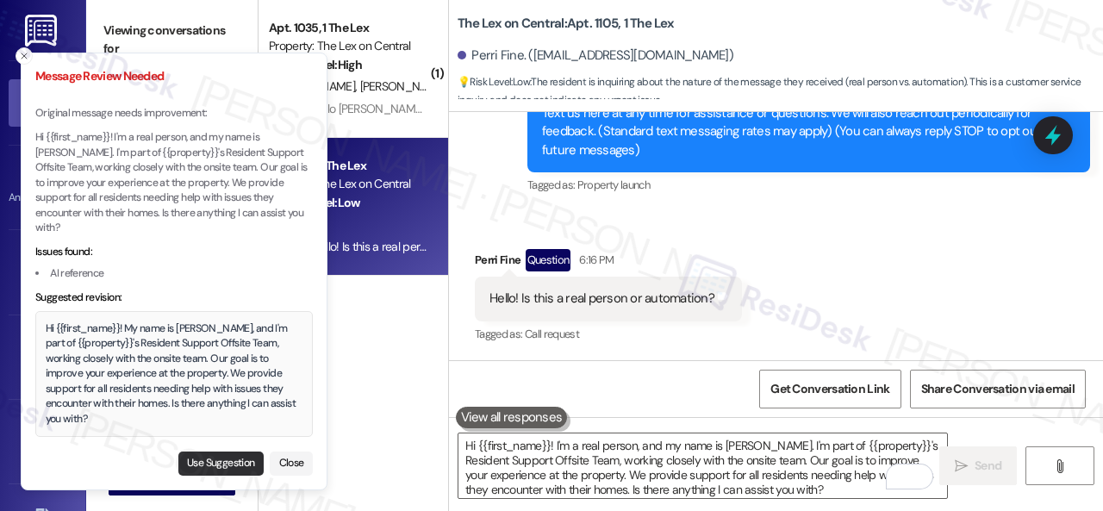
click at [208, 465] on button "Use Suggestion" at bounding box center [220, 464] width 85 height 24
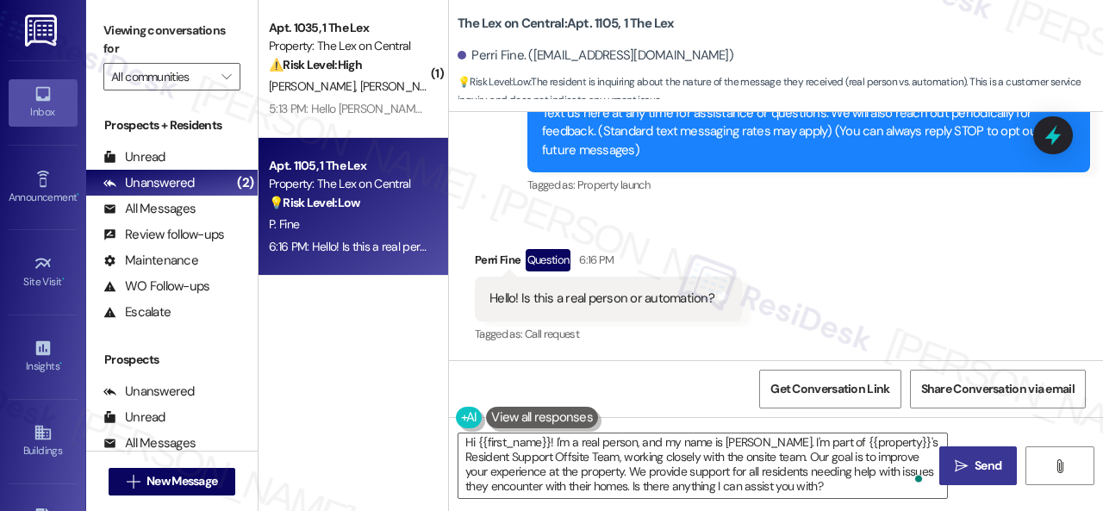
click at [961, 455] on button " Send" at bounding box center [978, 465] width 78 height 39
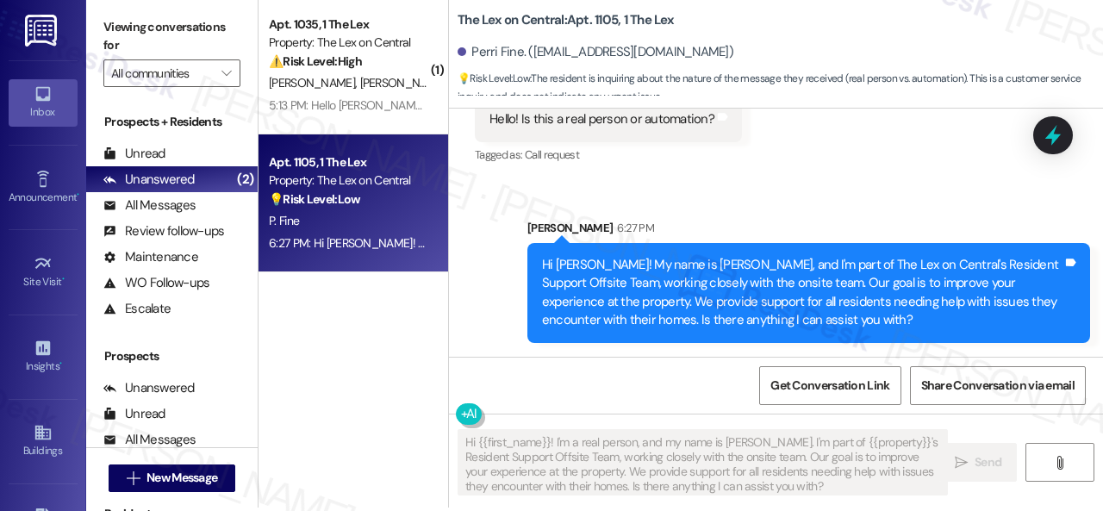
scroll to position [5, 0]
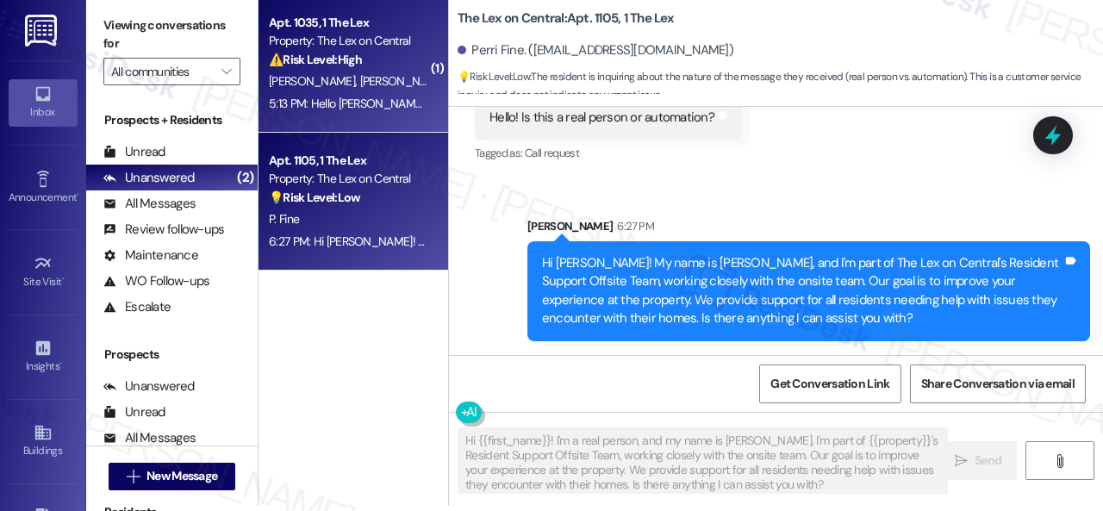
click at [388, 72] on div "N. Jimenez B. Turner" at bounding box center [348, 82] width 163 height 22
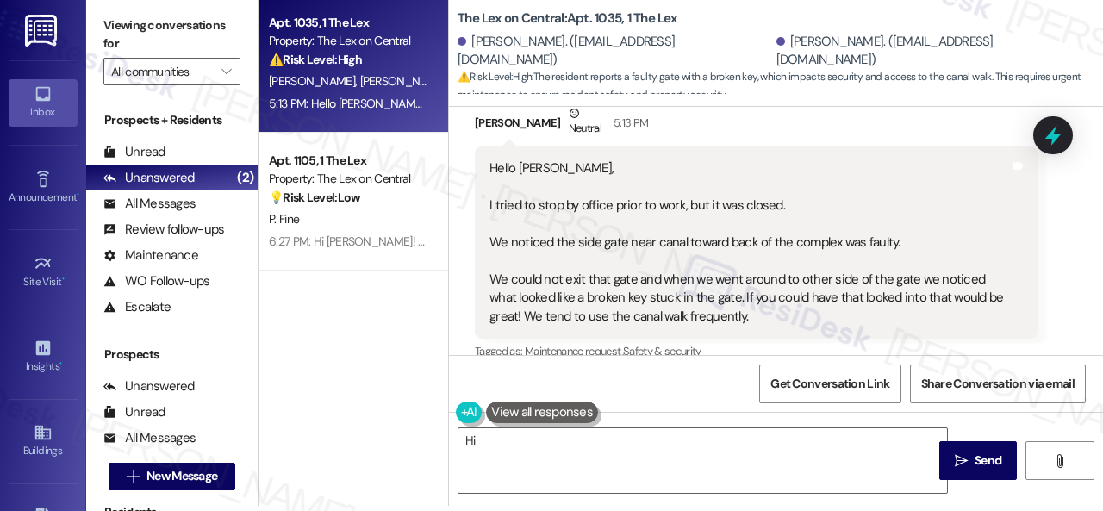
scroll to position [400, 0]
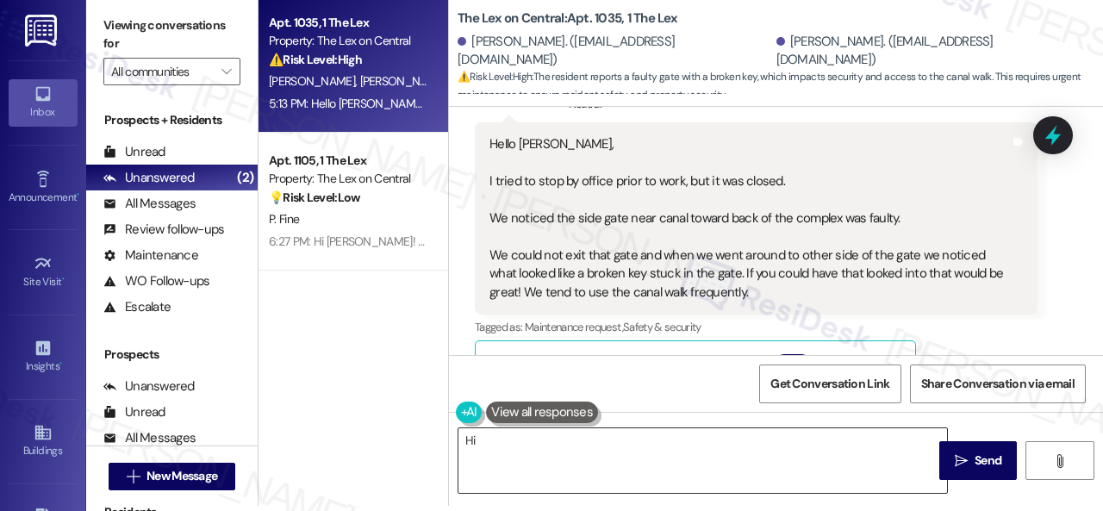
click at [756, 444] on textarea "Hi {{first_name}}, thanks for letting us know about the gate! I'll pass this in…" at bounding box center [702, 460] width 489 height 65
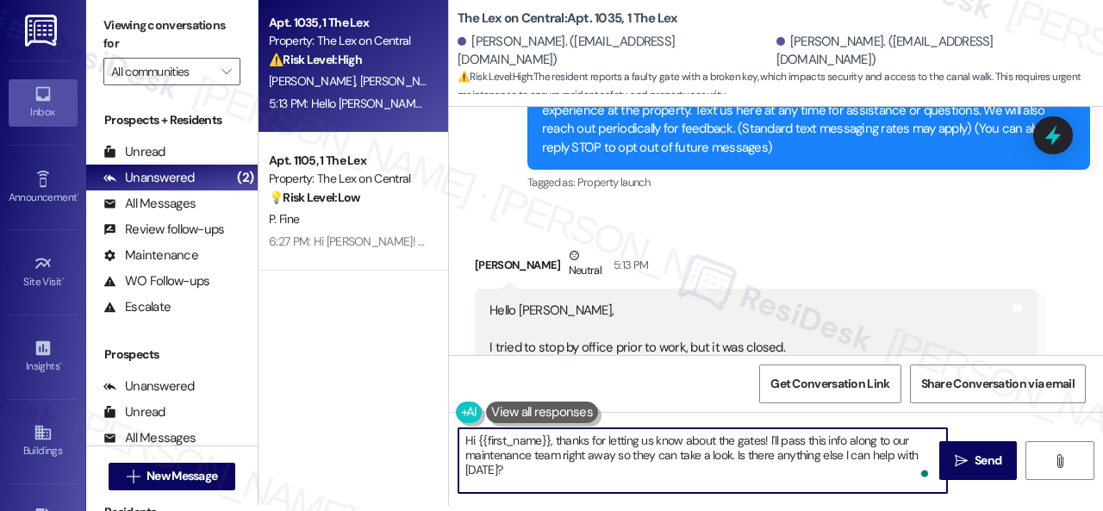
scroll to position [228, 0]
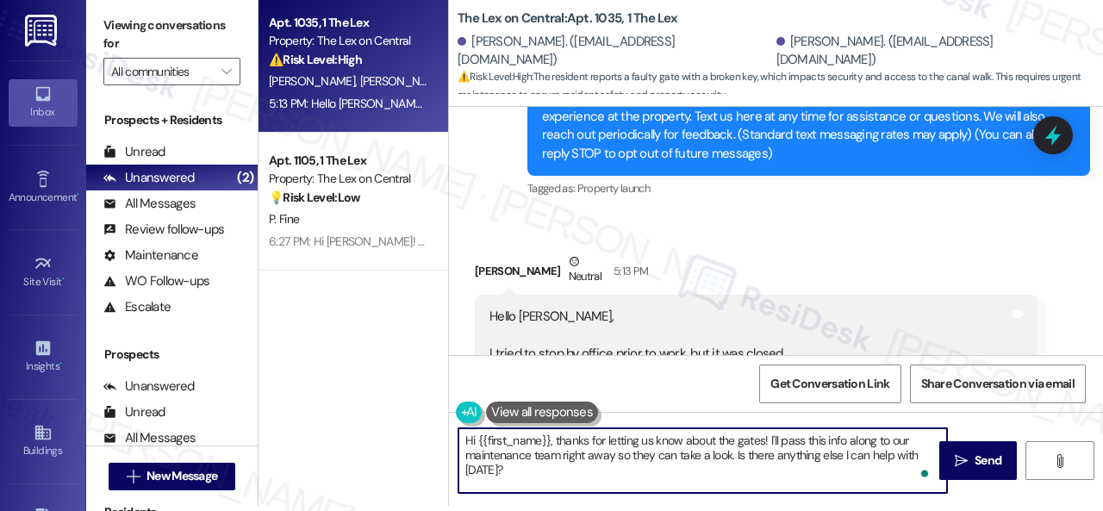
drag, startPoint x: 478, startPoint y: 439, endPoint x: 549, endPoint y: 437, distance: 70.7
click at [549, 437] on textarea "Hi {{first_name}}, thanks for letting us know about the gates! I'll pass this i…" at bounding box center [702, 460] width 489 height 65
drag, startPoint x: 550, startPoint y: 456, endPoint x: 898, endPoint y: 450, distance: 348.2
click at [895, 453] on textarea "Hi Nicole, thanks for letting us know about the gates! I'll pass this info alon…" at bounding box center [702, 460] width 489 height 65
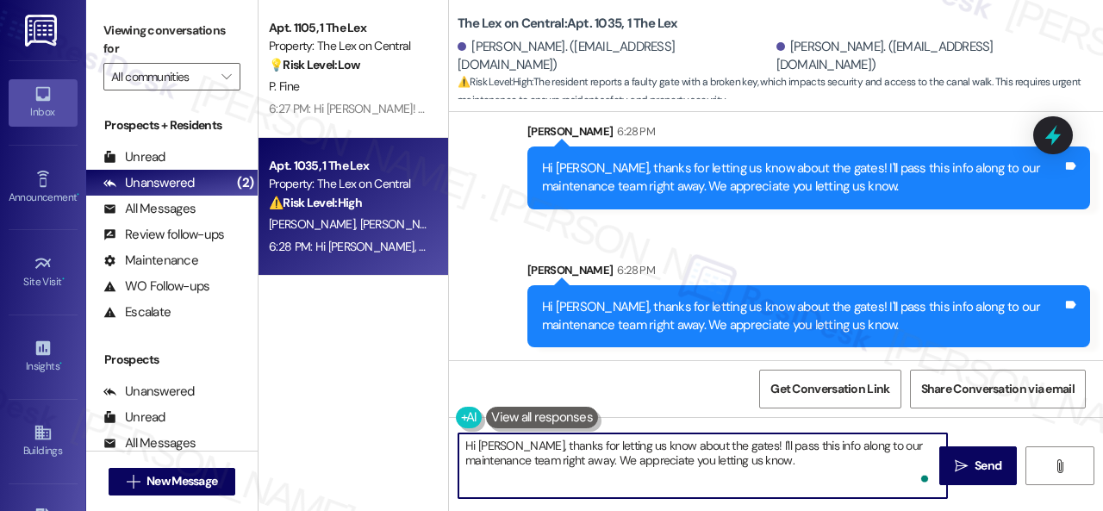
scroll to position [1385, 0]
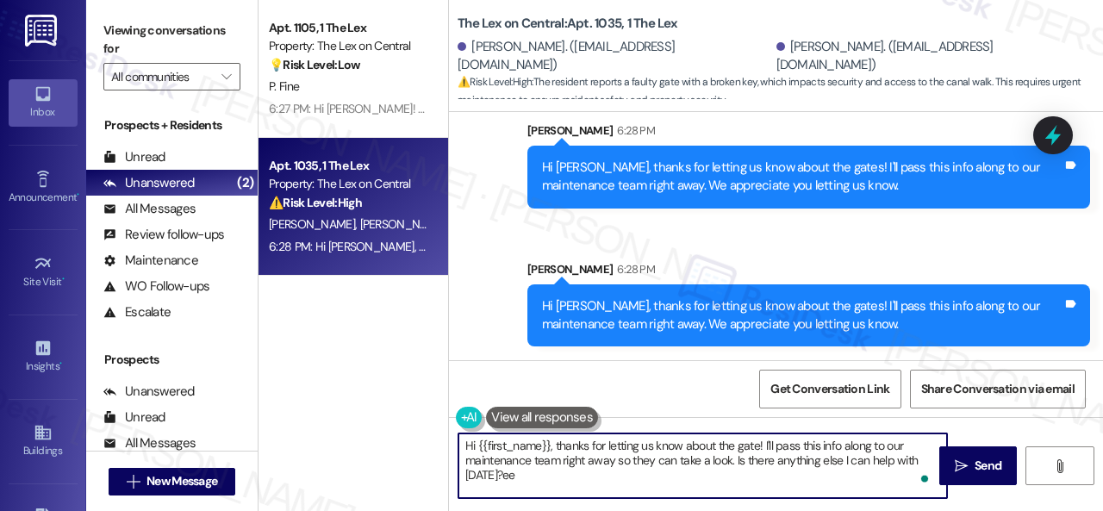
type textarea "Hi {{first_name}}, thanks for letting us know about the gate! I'll pass this in…"
click at [678, 394] on div "Get Conversation Link Share Conversation via email" at bounding box center [776, 388] width 654 height 57
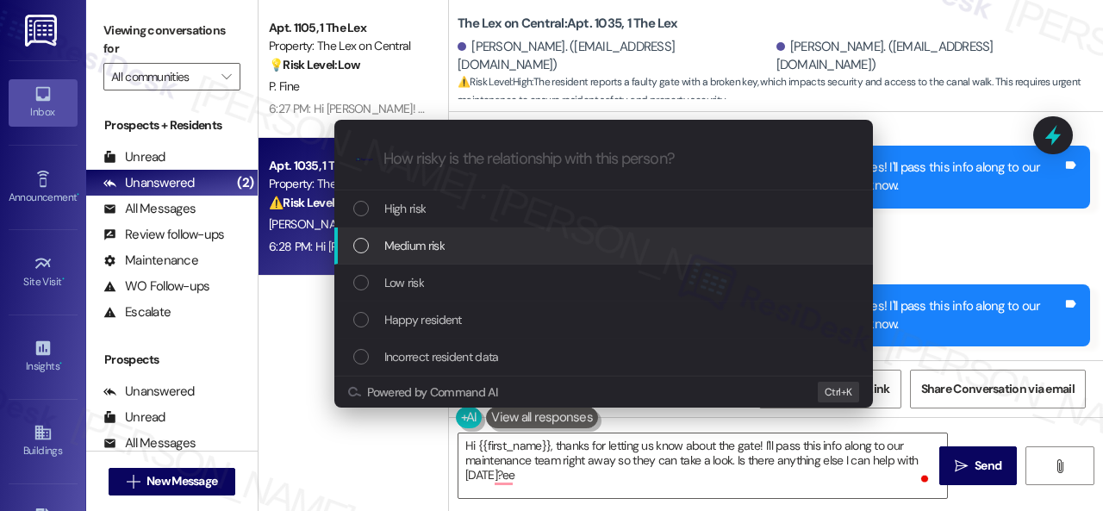
click at [419, 247] on span "Medium risk" at bounding box center [414, 245] width 60 height 19
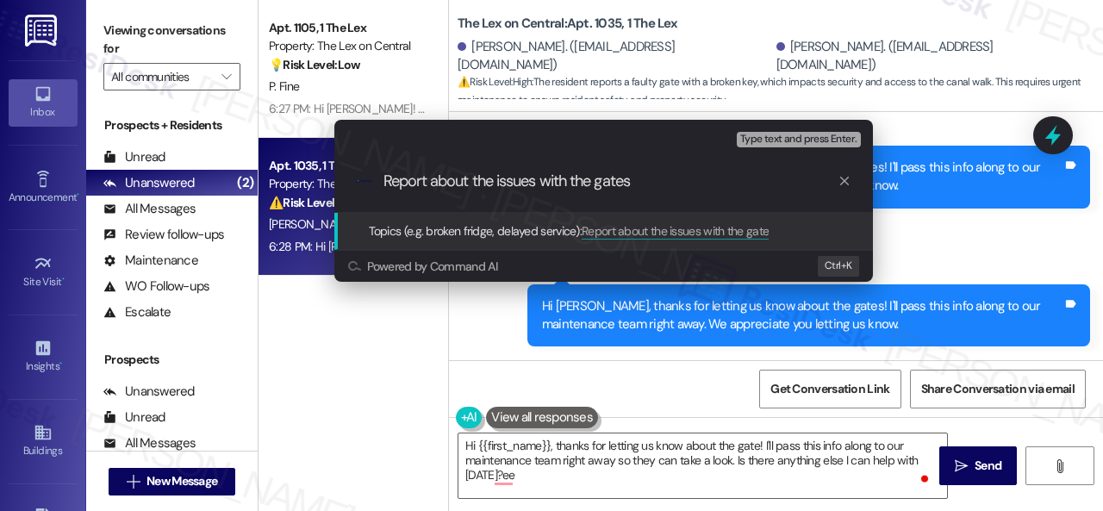
type input "Report about the issues with the gates."
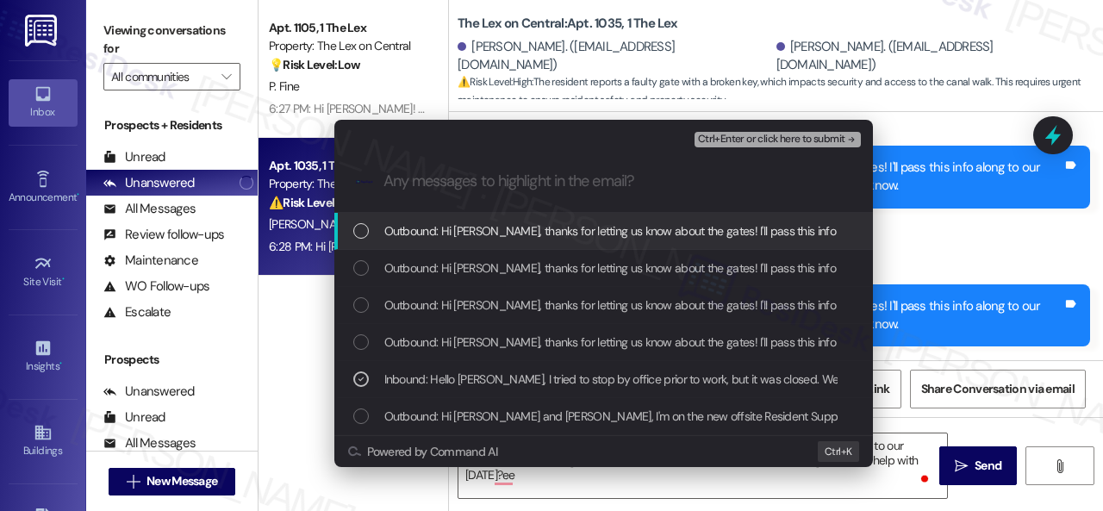
click at [784, 134] on span "Ctrl+Enter or click here to submit" at bounding box center [771, 140] width 147 height 12
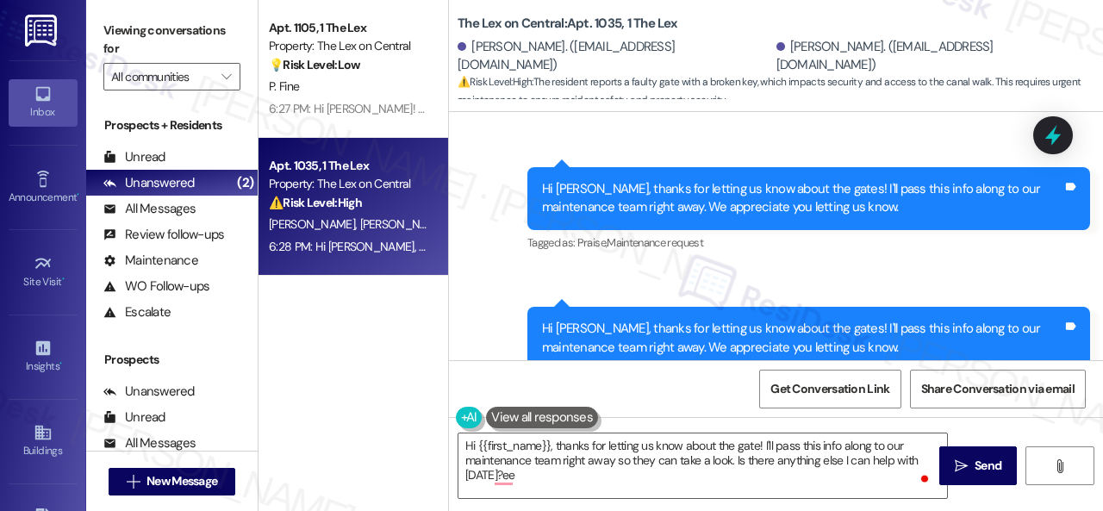
scroll to position [1554, 0]
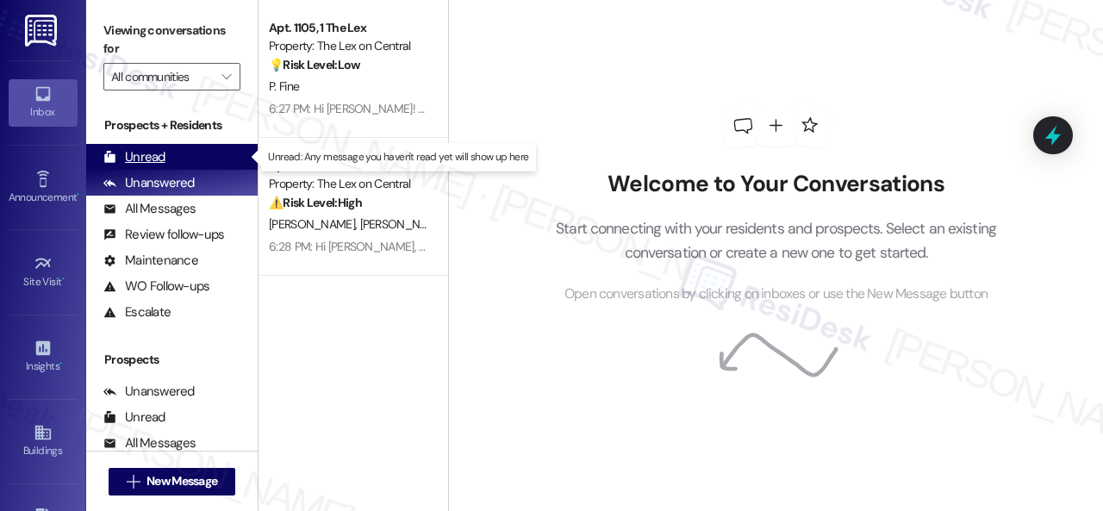
click at [152, 156] on div "Unread" at bounding box center [134, 157] width 62 height 18
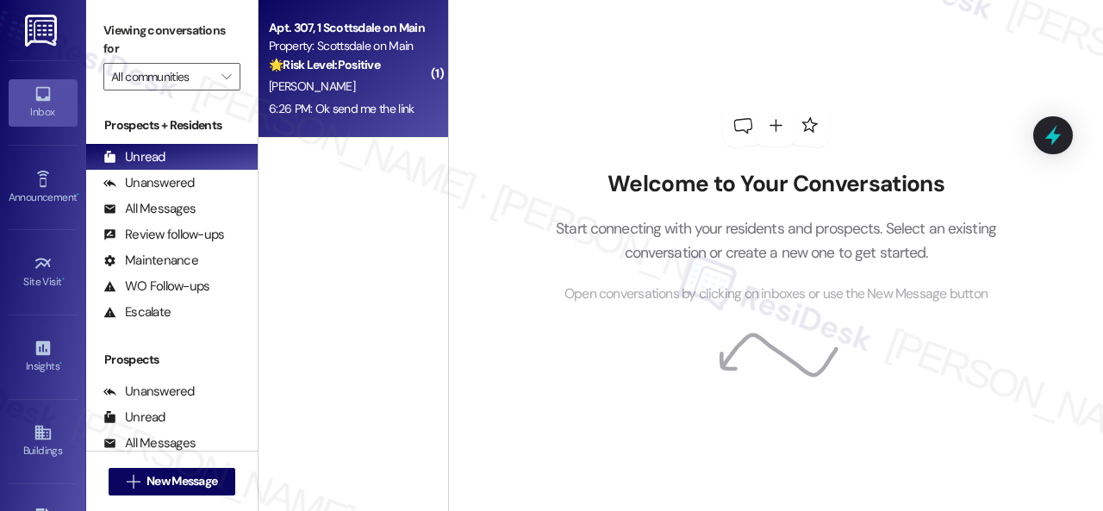
click at [365, 96] on div "[PERSON_NAME]" at bounding box center [348, 87] width 163 height 22
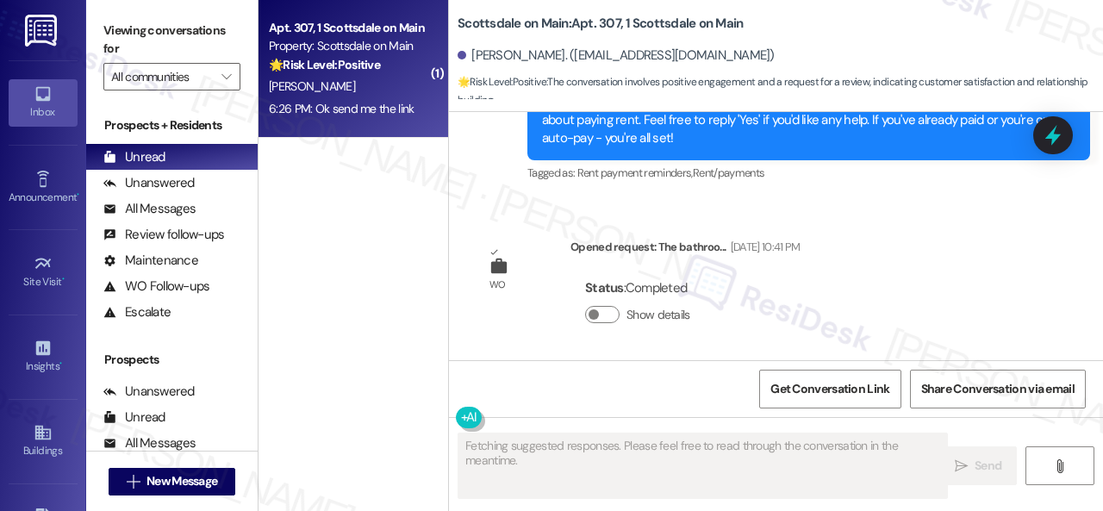
scroll to position [6469, 0]
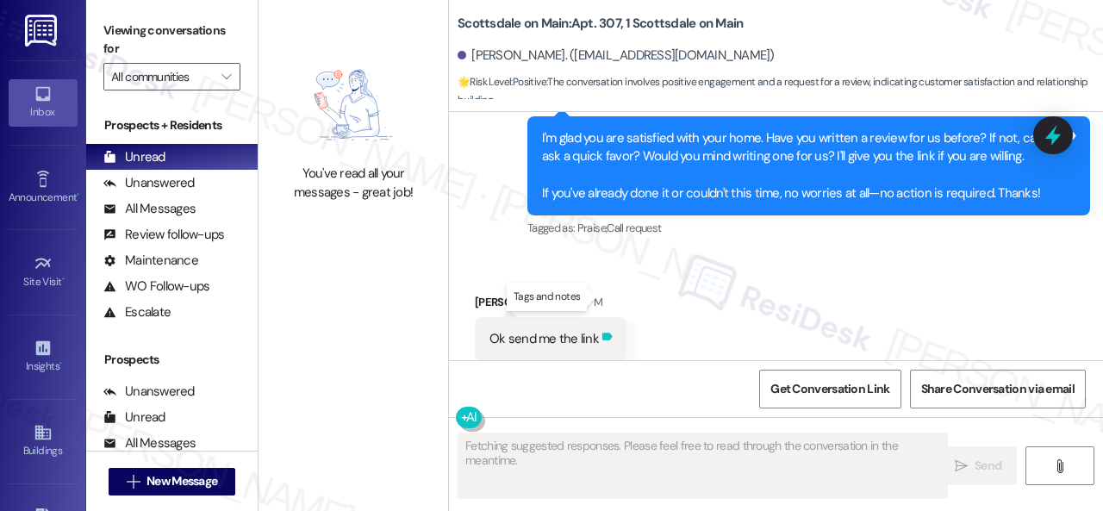
click at [602, 333] on icon at bounding box center [607, 337] width 10 height 8
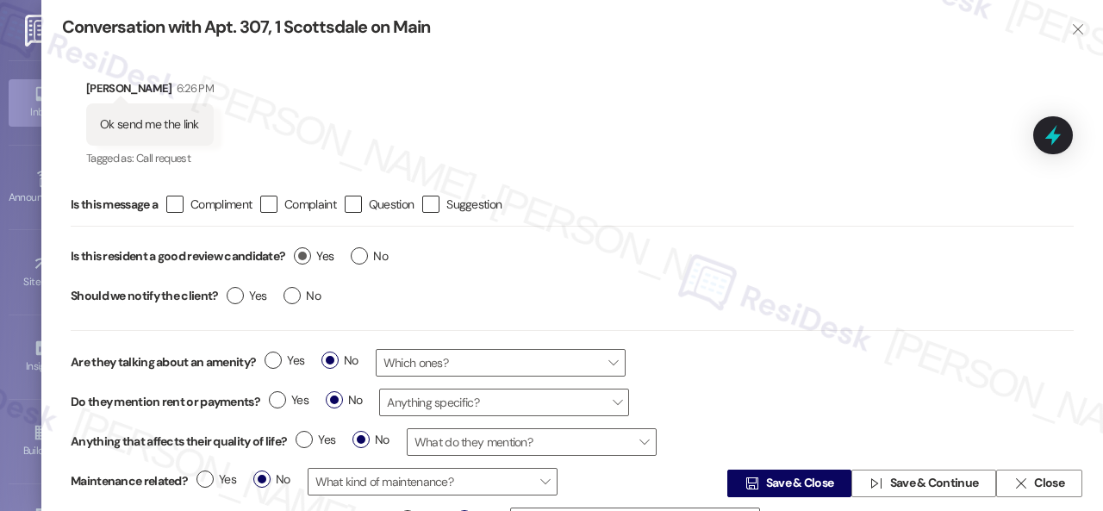
type textarea "Hey {{first_name}}! I'm happy to send you the review link. However, I don't hav…"
click at [309, 256] on label "Yes" at bounding box center [314, 256] width 40 height 18
click at [309, 256] on input "Yes" at bounding box center [314, 258] width 40 height 22
radio input "true"
type textarea "Hey {{first_name}}! I'm happy to send you the review link. However, I don't hav…"
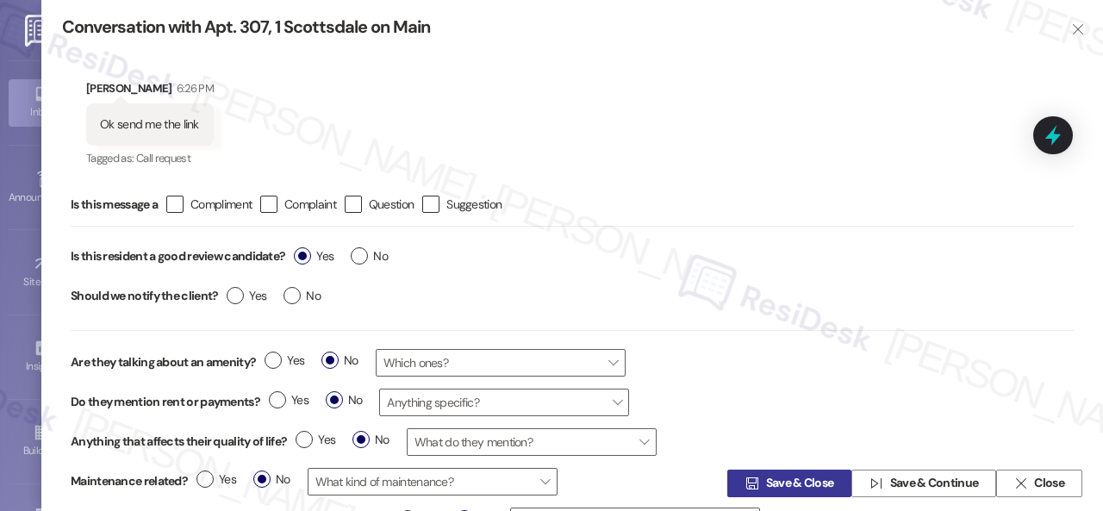
click at [753, 480] on span " Save & Close" at bounding box center [789, 484] width 95 height 26
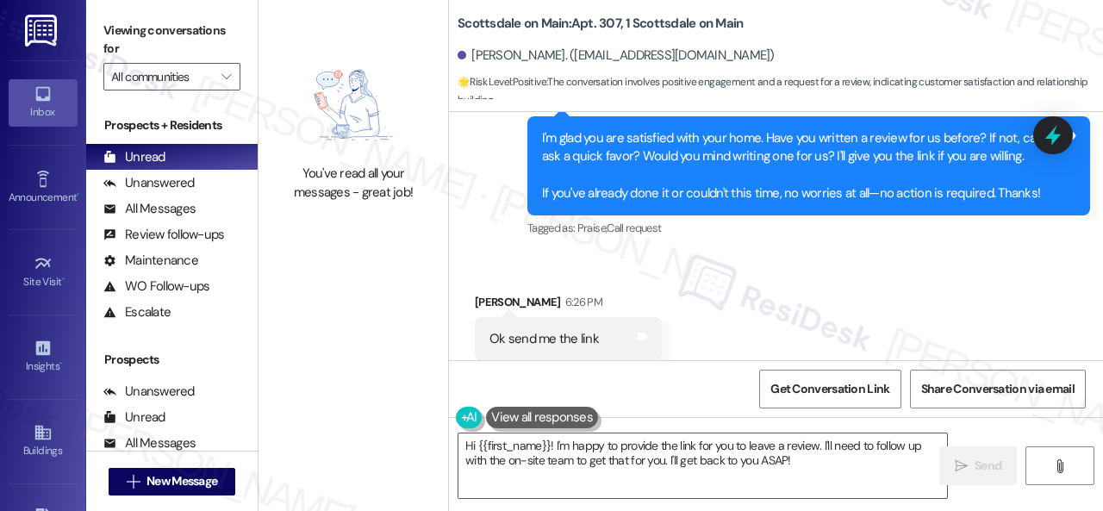
click at [532, 280] on div "Received via SMS [PERSON_NAME] 6:26 PM Ok send me the link Tags and notes Tagge…" at bounding box center [568, 340] width 213 height 120
click at [317, 440] on div "You've read all your messages - great job! Scottsdale on Main: Apt. 307, 1 Scot…" at bounding box center [681, 255] width 845 height 511
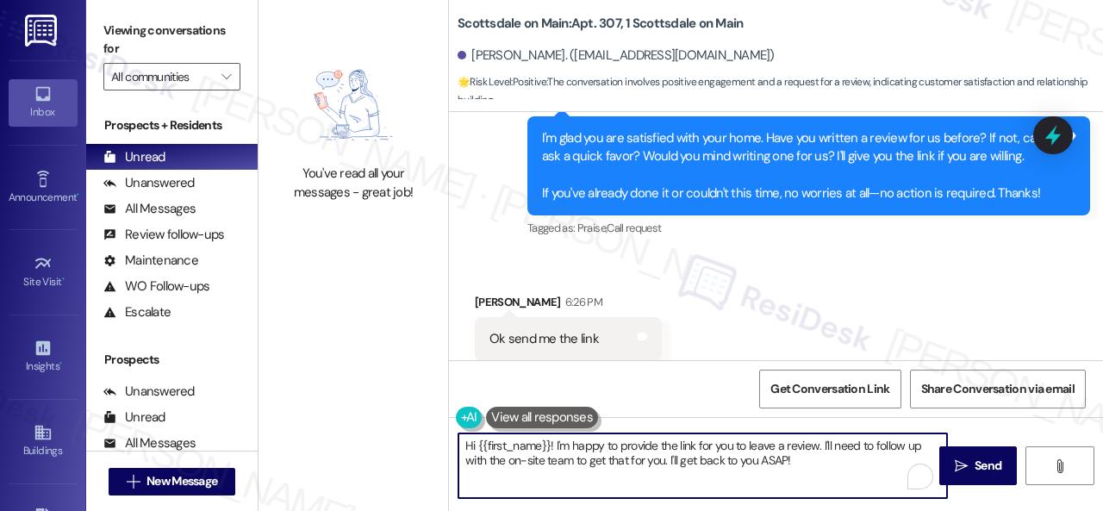
paste textarea "Thank you so much! It means a lot to us! Please take a moment to write a review…"
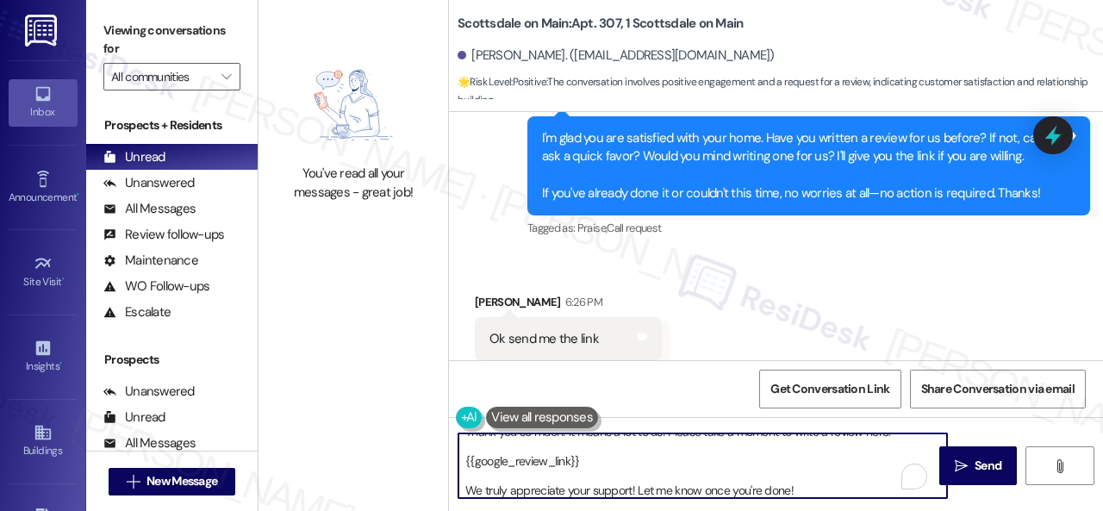
scroll to position [0, 0]
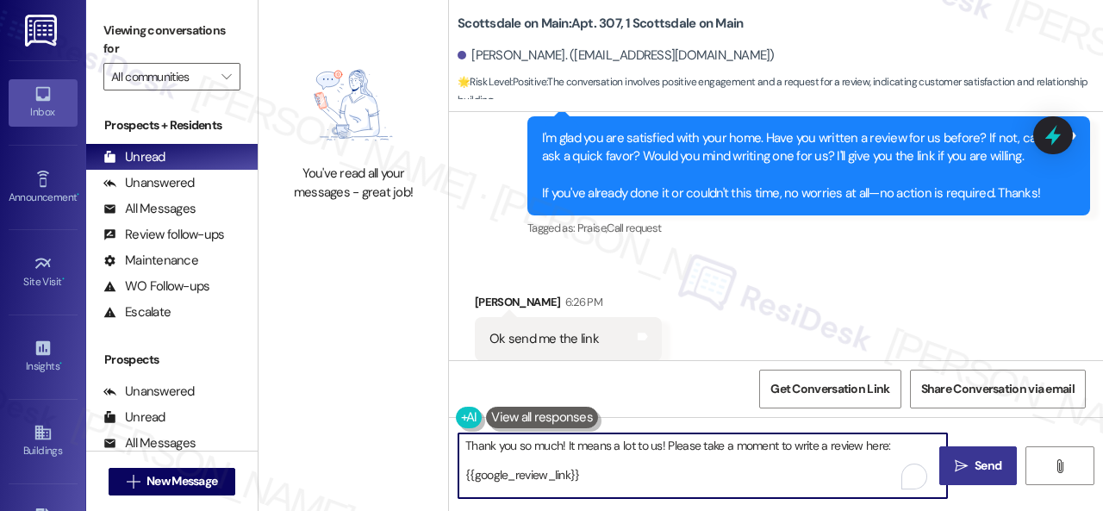
type textarea "Thank you so much! It means a lot to us! Please take a moment to write a review…"
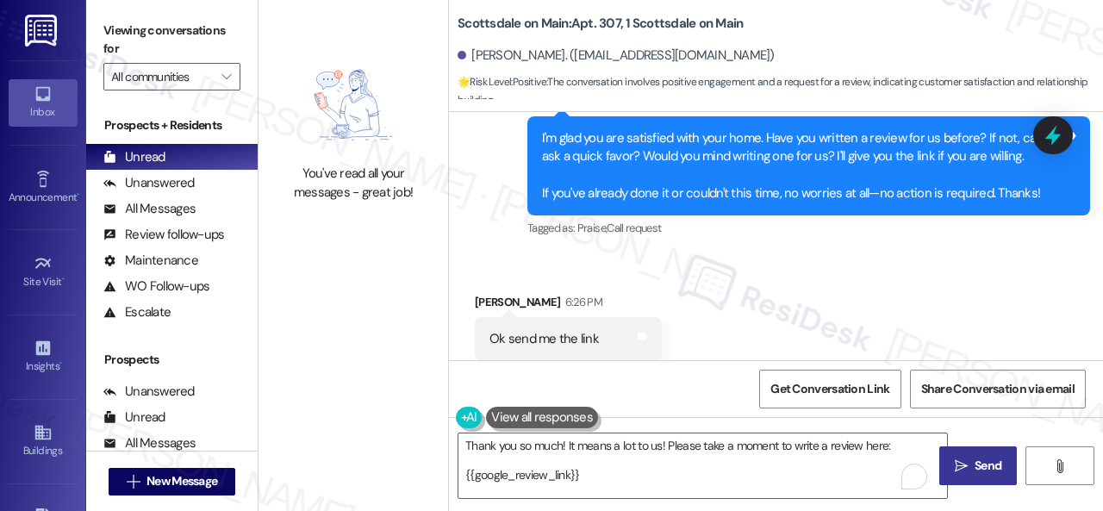
click at [981, 463] on span "Send" at bounding box center [988, 466] width 27 height 18
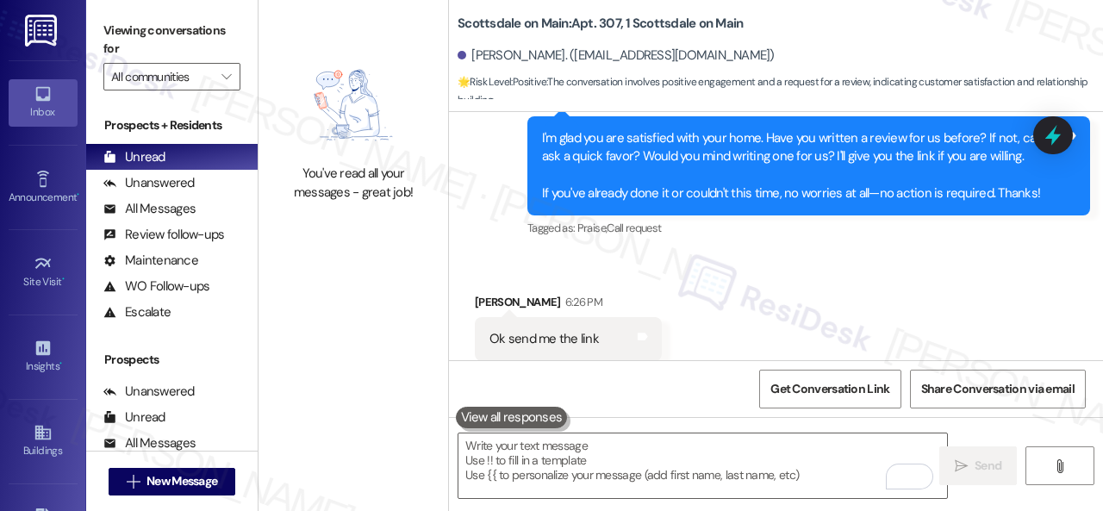
click at [621, 254] on div "Received via SMS [PERSON_NAME] 6:26 PM Ok send me the link Tags and notes Tagge…" at bounding box center [776, 327] width 654 height 146
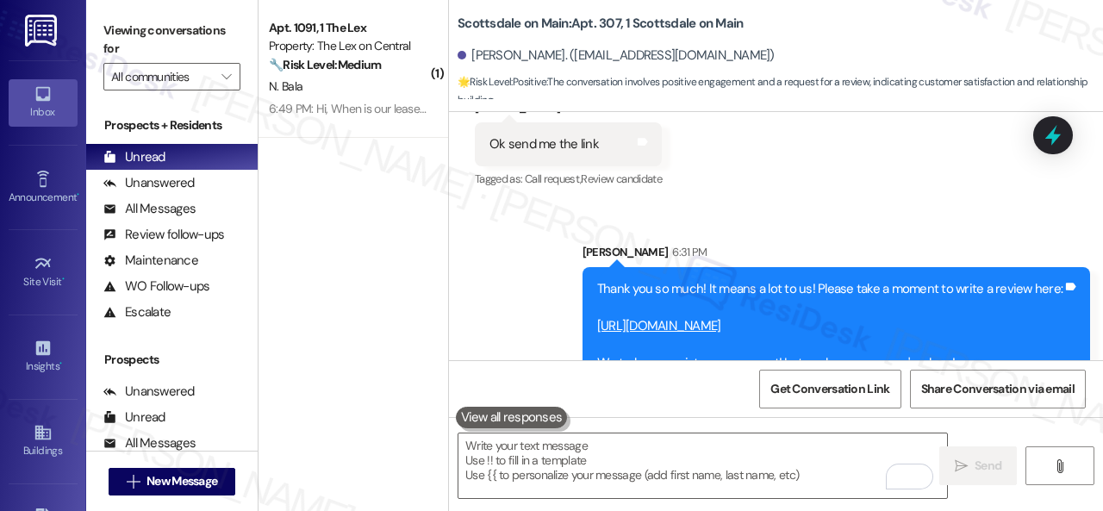
scroll to position [6223, 0]
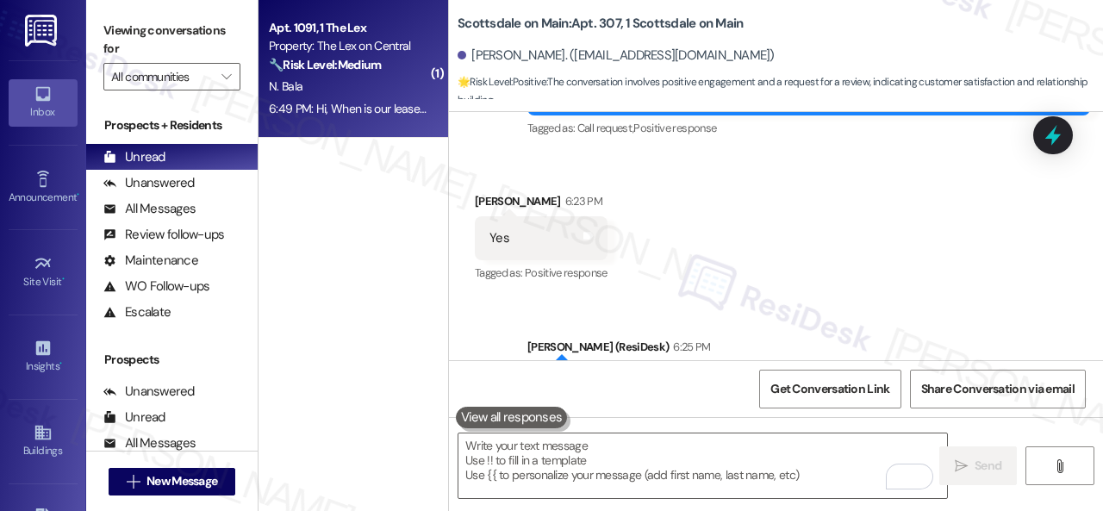
click at [374, 77] on div "N. Bala" at bounding box center [348, 87] width 163 height 22
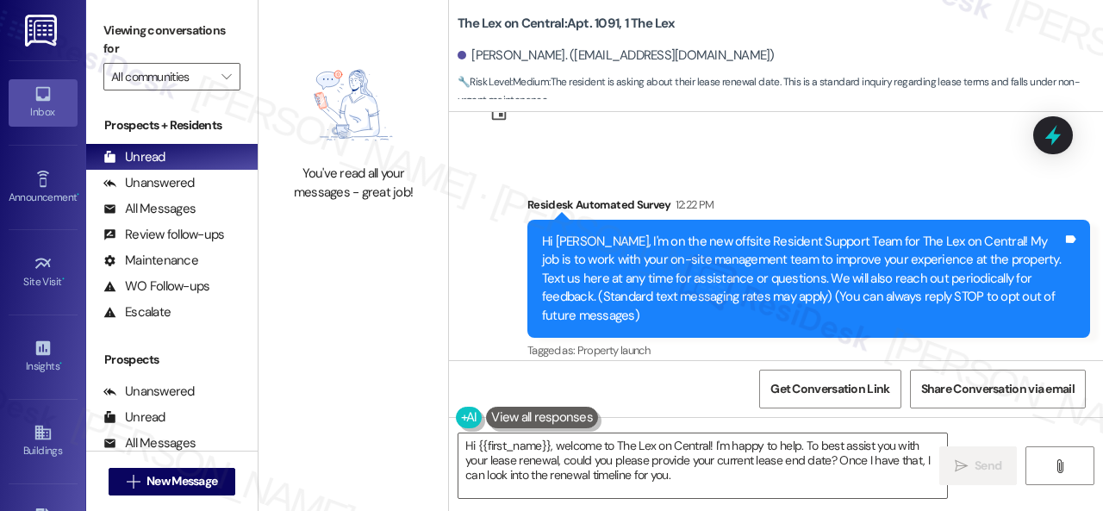
scroll to position [0, 0]
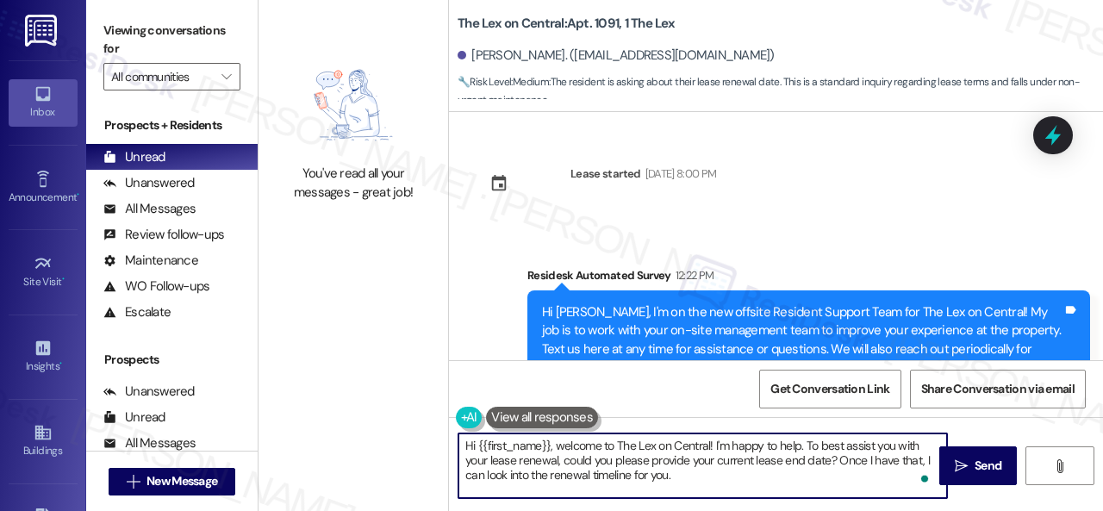
drag, startPoint x: 556, startPoint y: 447, endPoint x: 712, endPoint y: 491, distance: 162.1
click at [712, 491] on textarea "Hi {{first_name}}, welcome to The Lex on Central! I'm happy to help. To best as…" at bounding box center [702, 466] width 489 height 65
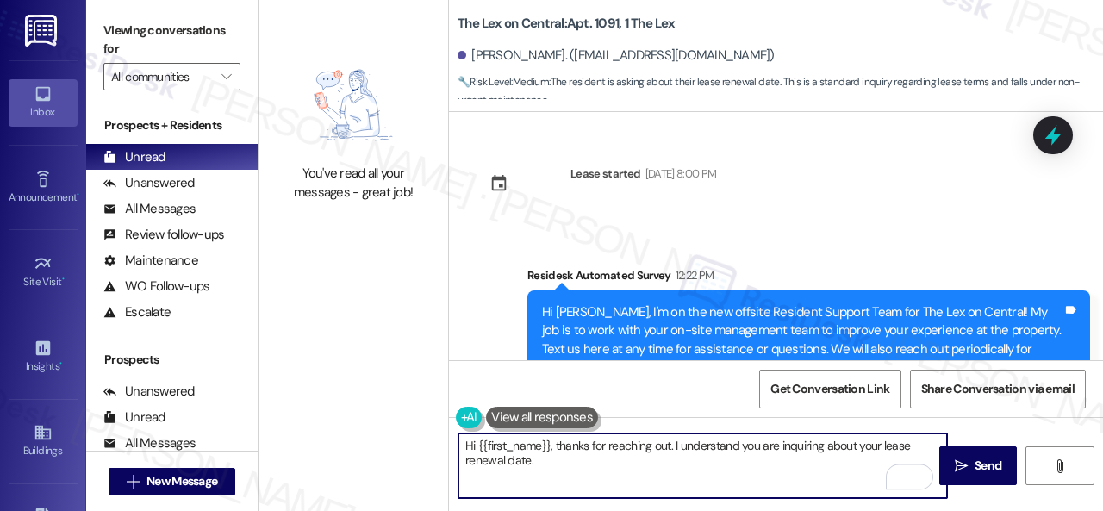
click at [739, 466] on textarea "Hi {{first_name}}, thanks for reaching out. I understand you are inquiring abou…" at bounding box center [702, 466] width 489 height 65
paste textarea "I will forward your inquiry to the site team and get back to you as soon as I r…"
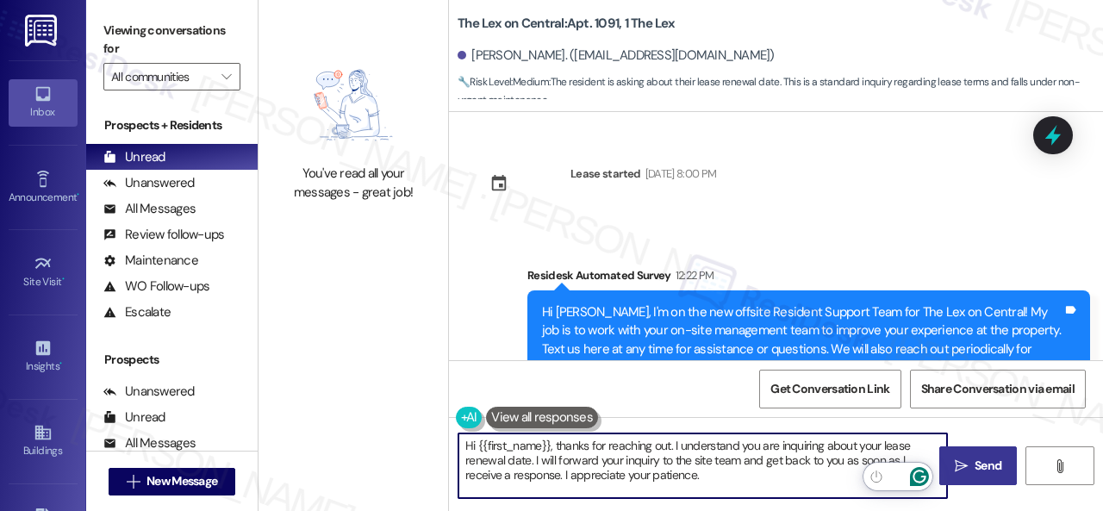
type textarea "Hi {{first_name}}, thanks for reaching out. I understand you are inquiring abou…"
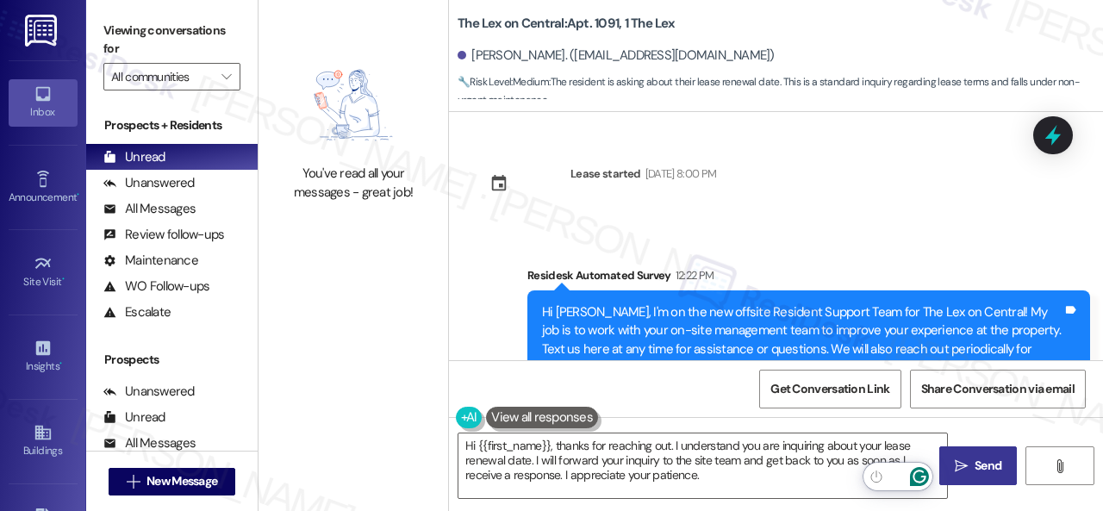
click at [976, 471] on span "Send" at bounding box center [988, 466] width 27 height 18
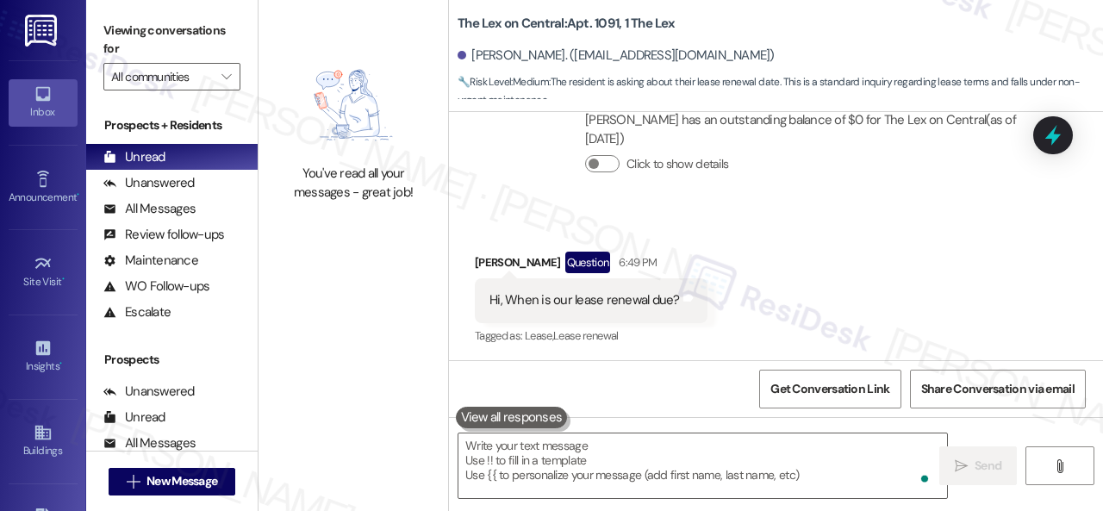
scroll to position [412, 0]
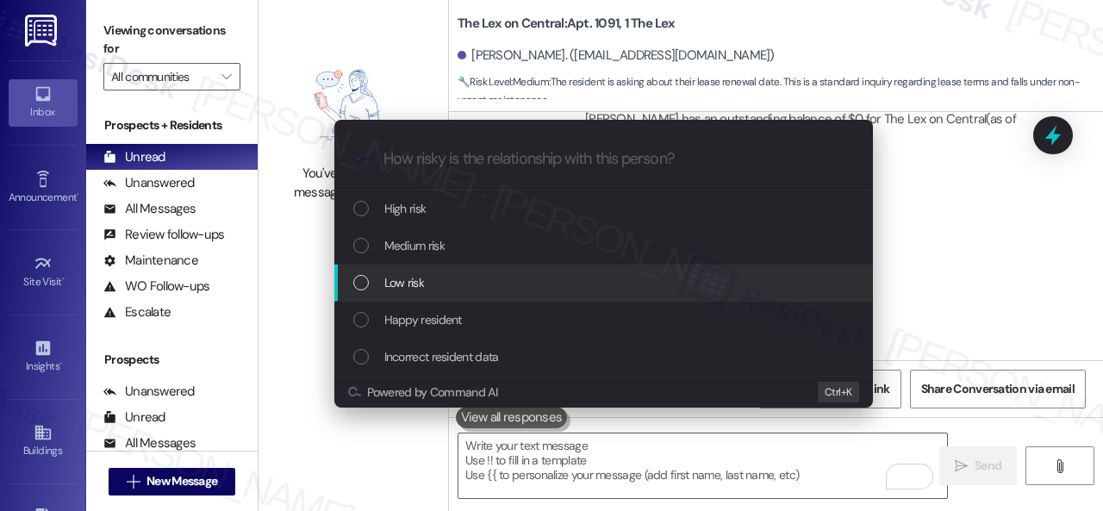
click at [922, 290] on div "Escalate Conversation How risky is the relationship with this person? Topics (e…" at bounding box center [551, 255] width 1103 height 511
click at [401, 283] on span "Low risk" at bounding box center [404, 282] width 40 height 19
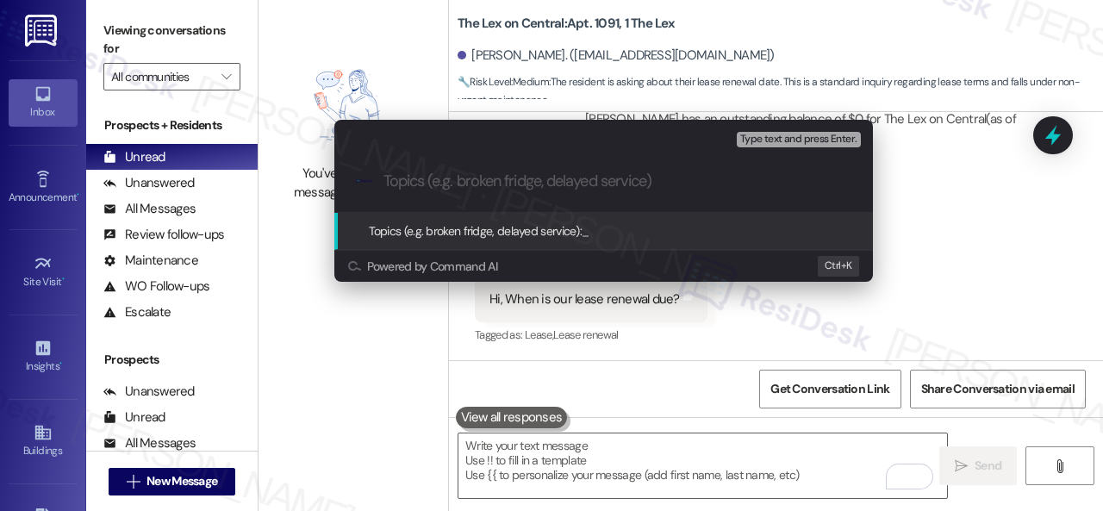
click at [487, 174] on input "Topics (e.g. broken fridge, delayed service)" at bounding box center [618, 181] width 468 height 18
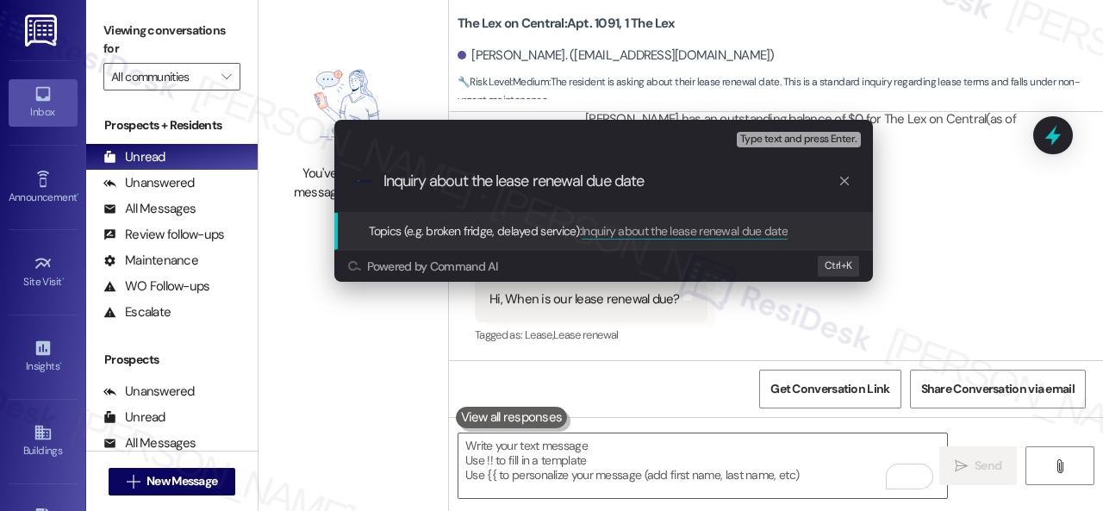
type input "Inquiry about the lease renewal due date."
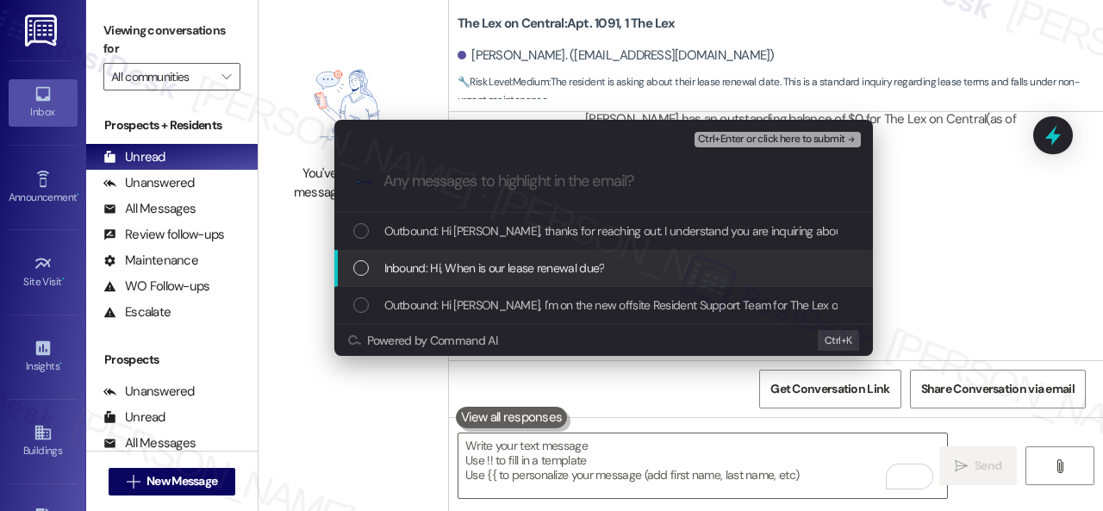
click at [462, 269] on span "Inbound: Hi, When is our lease renewal due?" at bounding box center [494, 268] width 221 height 19
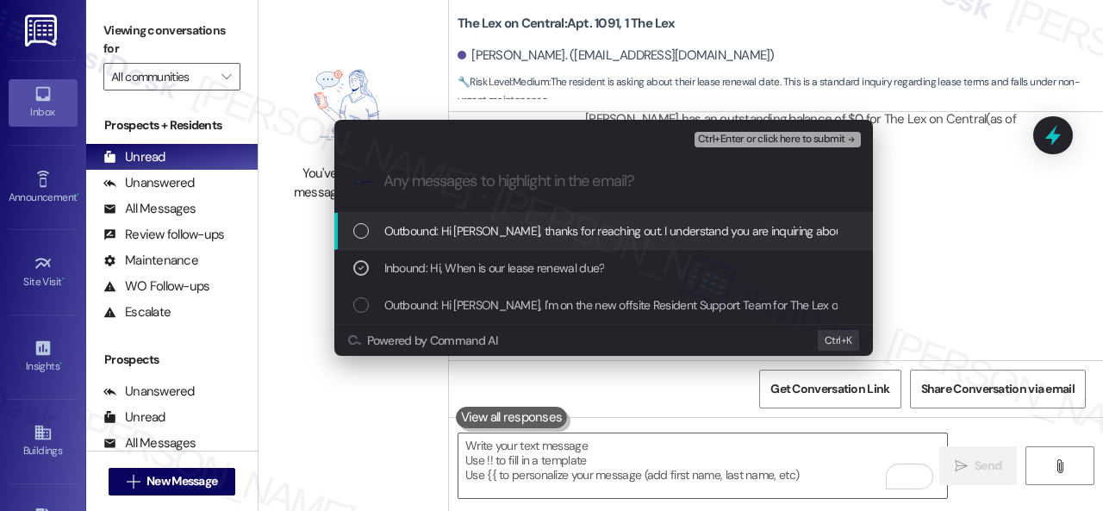
click at [758, 140] on span "Ctrl+Enter or click here to submit" at bounding box center [771, 140] width 147 height 12
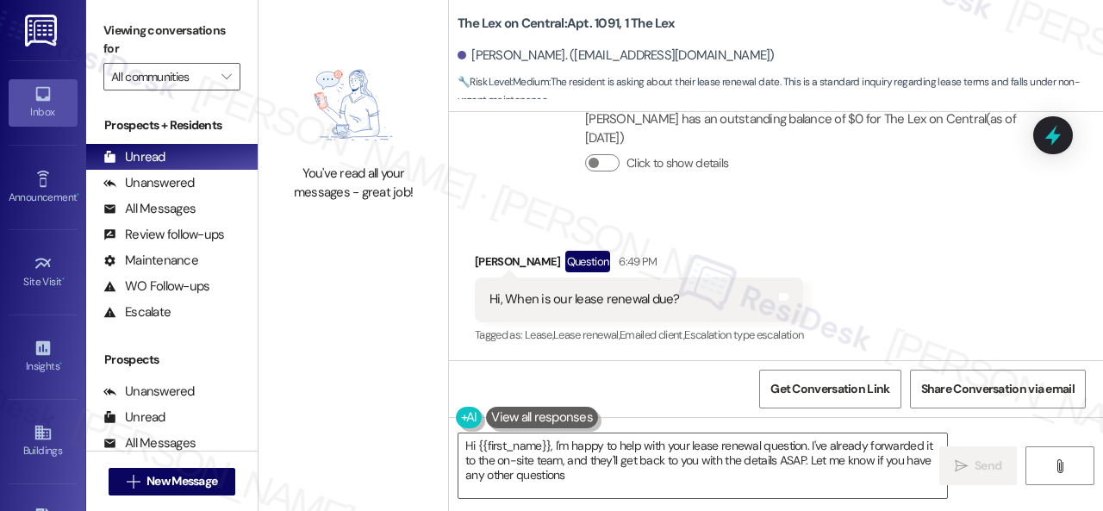
type textarea "Hi {{first_name}}, I'm happy to help with your lease renewal question. I've alr…"
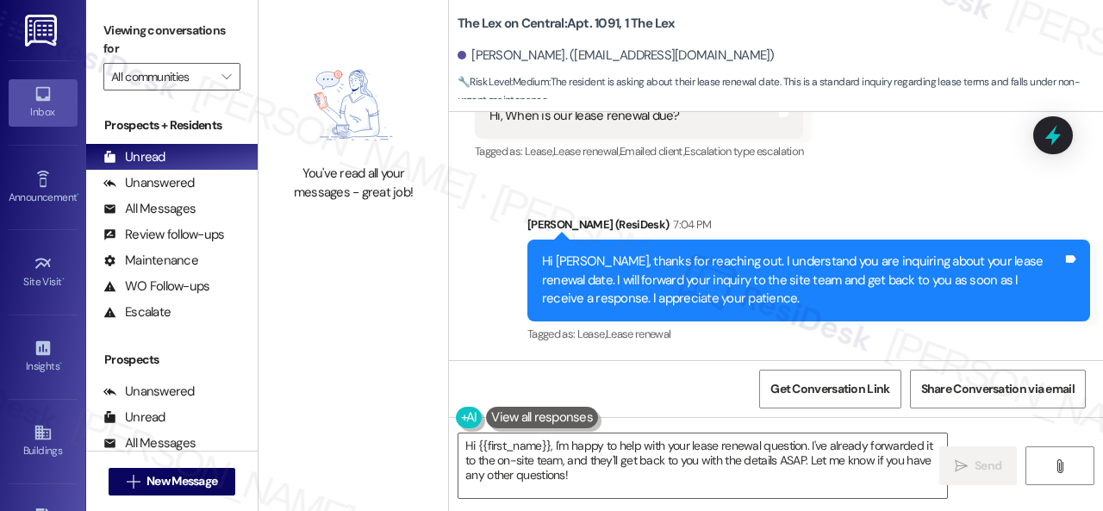
scroll to position [5, 0]
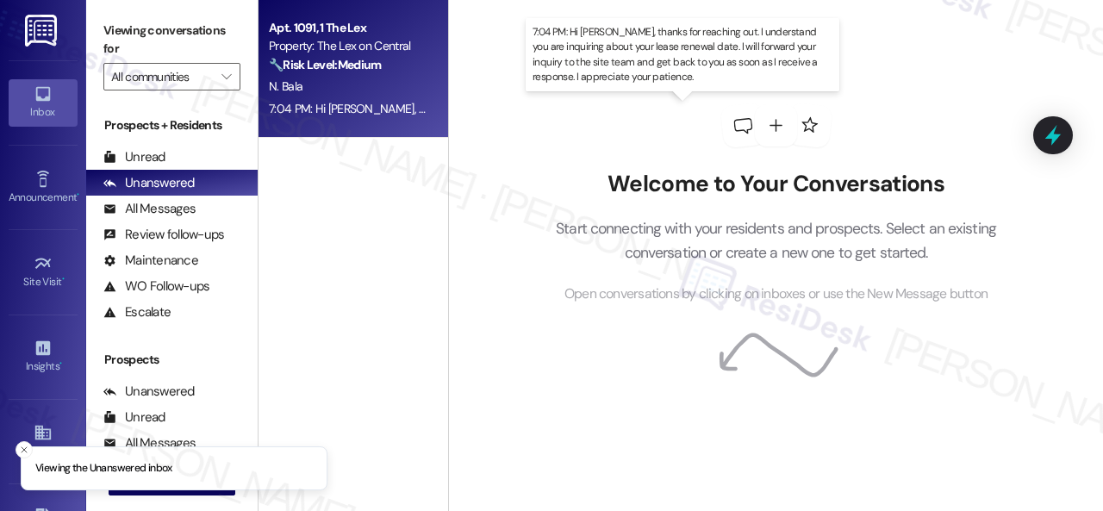
click at [382, 110] on div "7:04 PM: Hi Natasha, thanks for reaching out. I understand you are inquiring ab…" at bounding box center [861, 109] width 1184 height 16
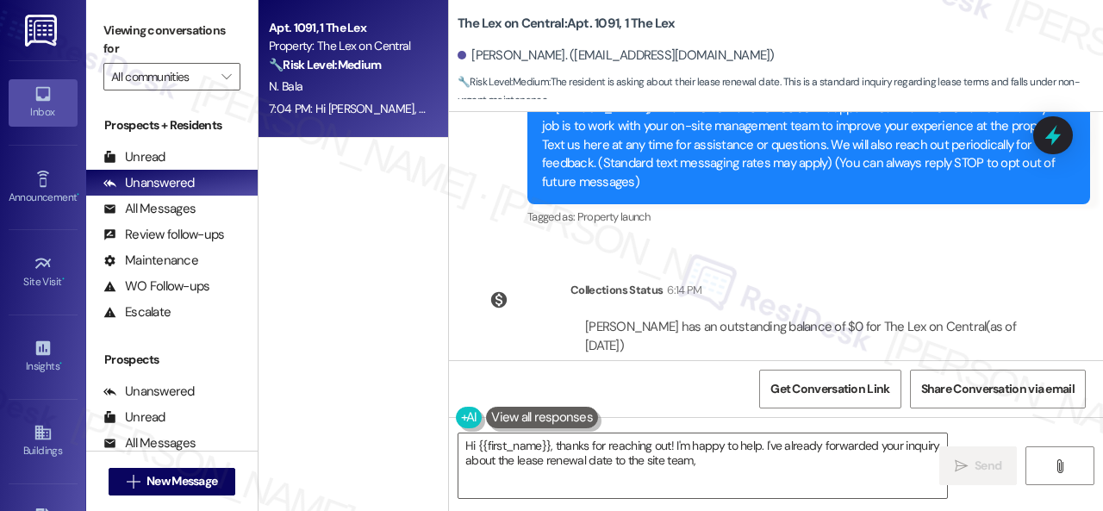
scroll to position [118, 0]
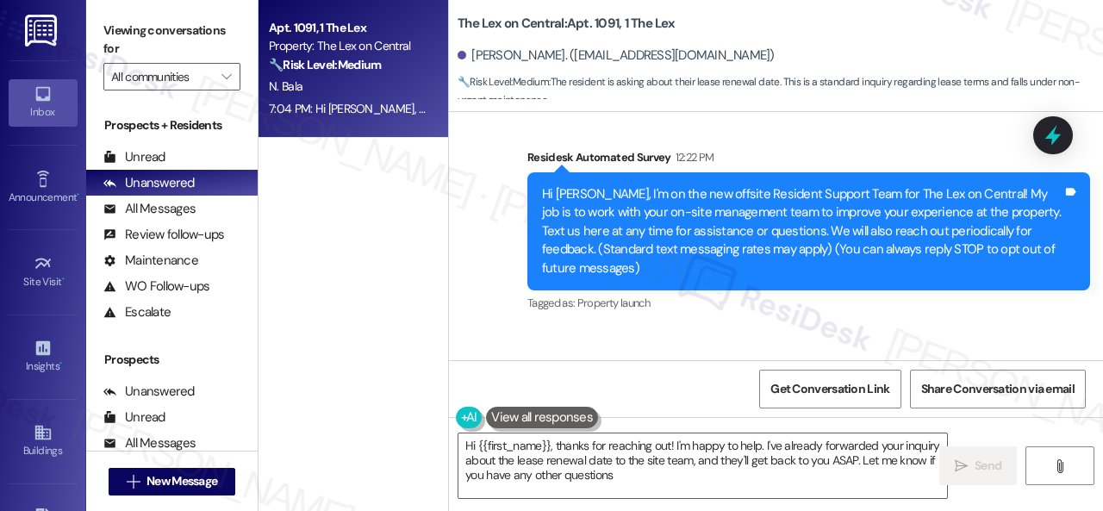
type textarea "Hi {{first_name}}, thanks for reaching out! I'm happy to help. I've already for…"
click at [339, 168] on div "Apt. 1091, 1 The Lex Property: The Lex on Central 🔧 Risk Level: Medium The resi…" at bounding box center [354, 194] width 190 height 389
click at [152, 154] on div "Unread" at bounding box center [134, 157] width 62 height 18
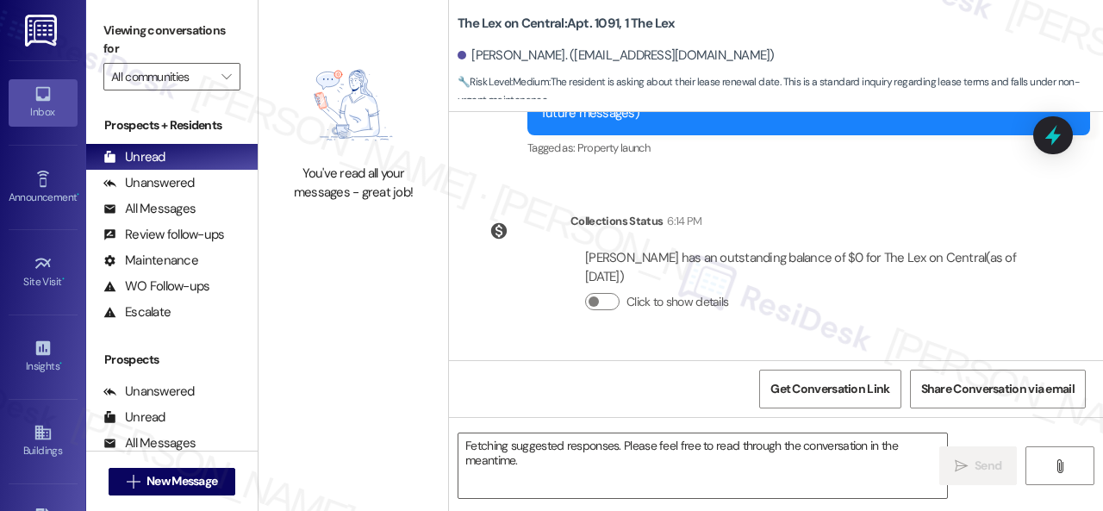
scroll to position [412, 0]
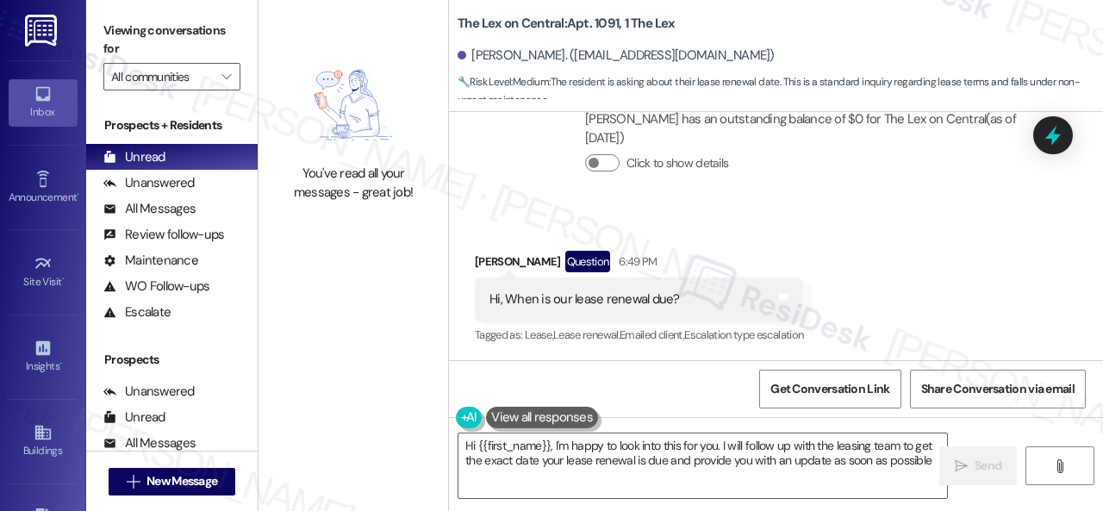
type textarea "Hi {{first_name}}, I'm happy to look into this for you. I will follow up with t…"
click at [687, 233] on div "Received via SMS Natasha Bala Question 6:49 PM Hi, When is our lease renewal du…" at bounding box center [776, 286] width 654 height 149
